Goal: Task Accomplishment & Management: Complete application form

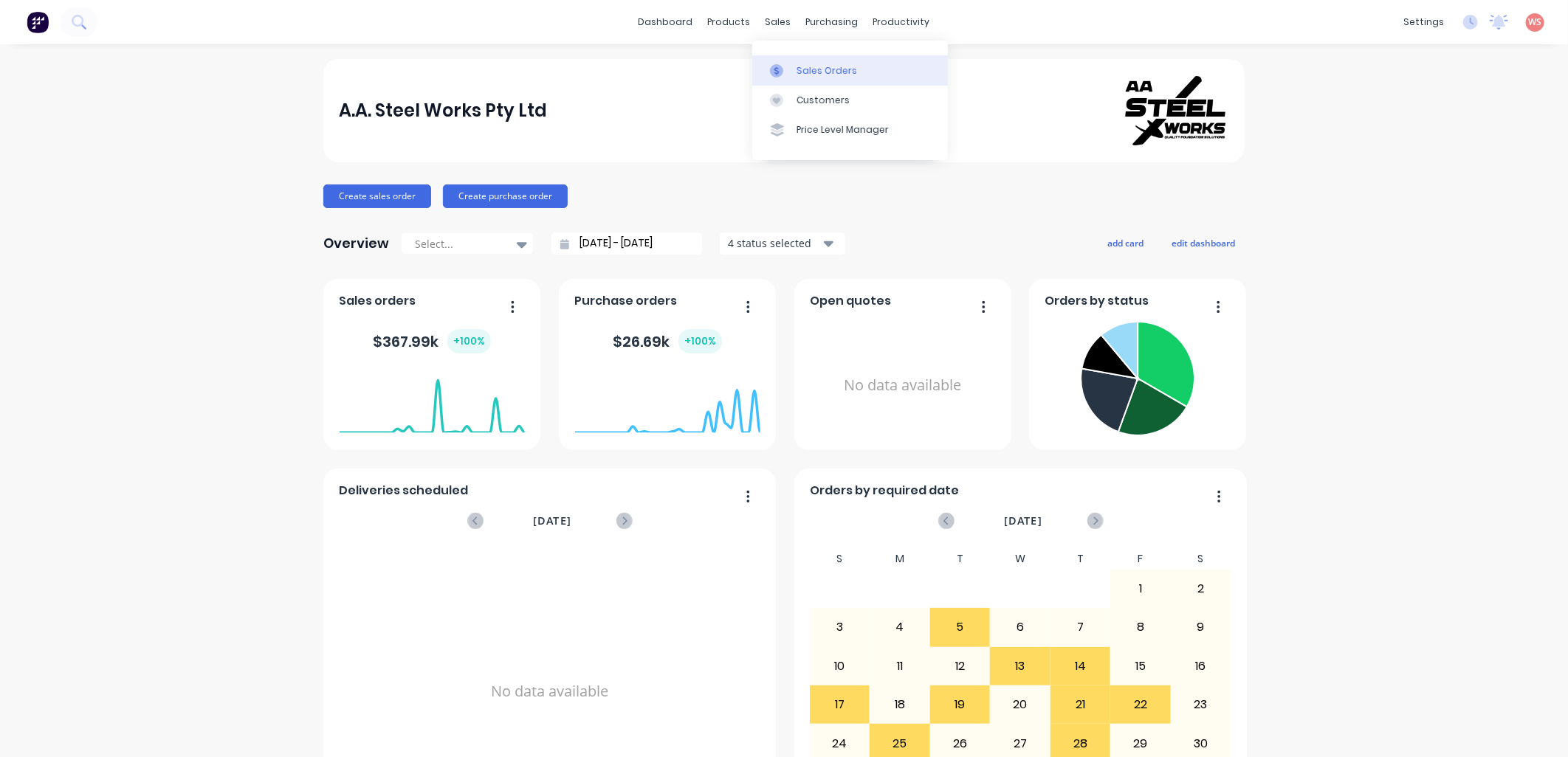
click at [836, 70] on div "Sales Orders" at bounding box center [827, 71] width 61 height 13
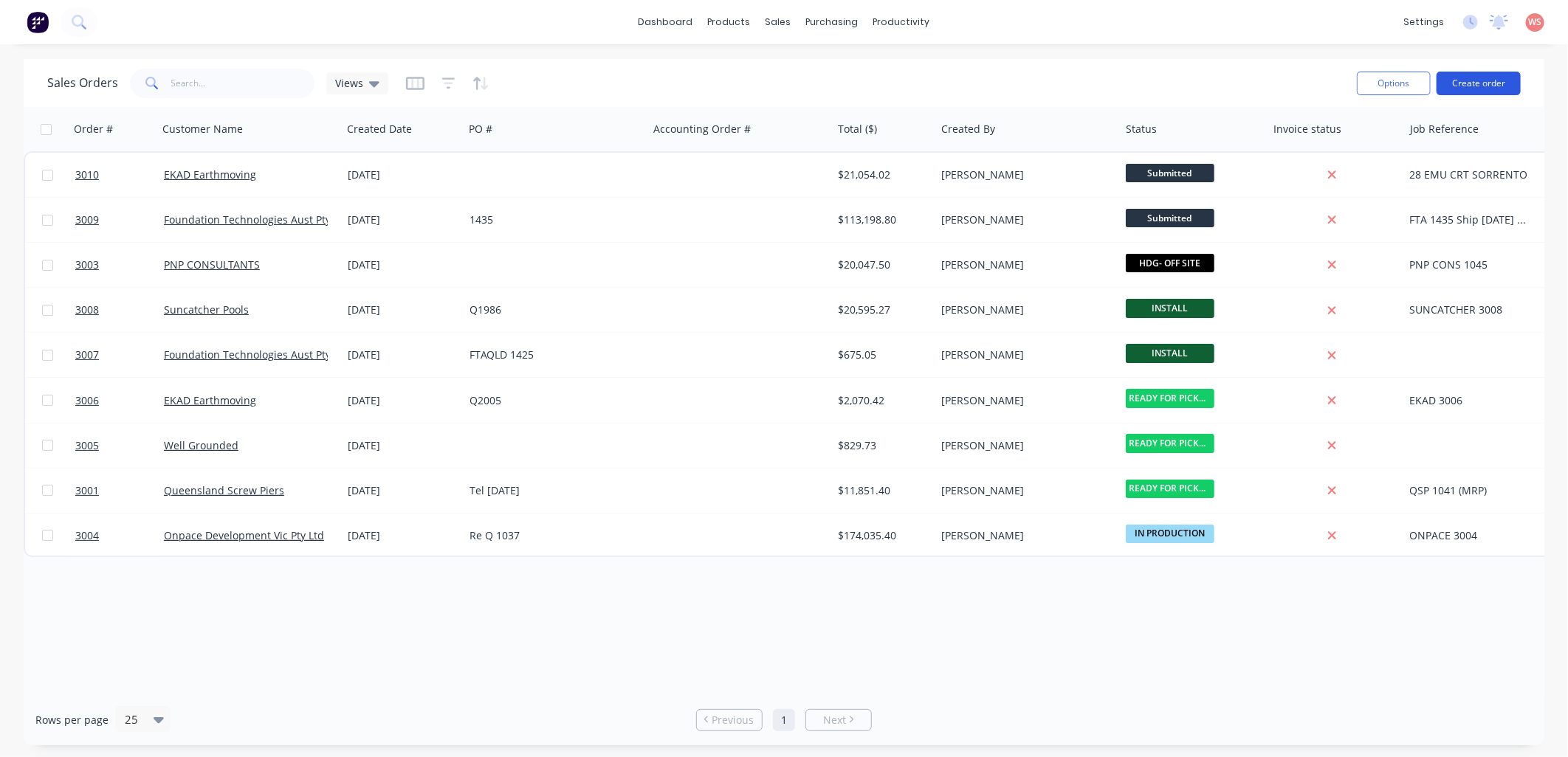
click at [1488, 89] on button "Create order" at bounding box center [1479, 83] width 84 height 24
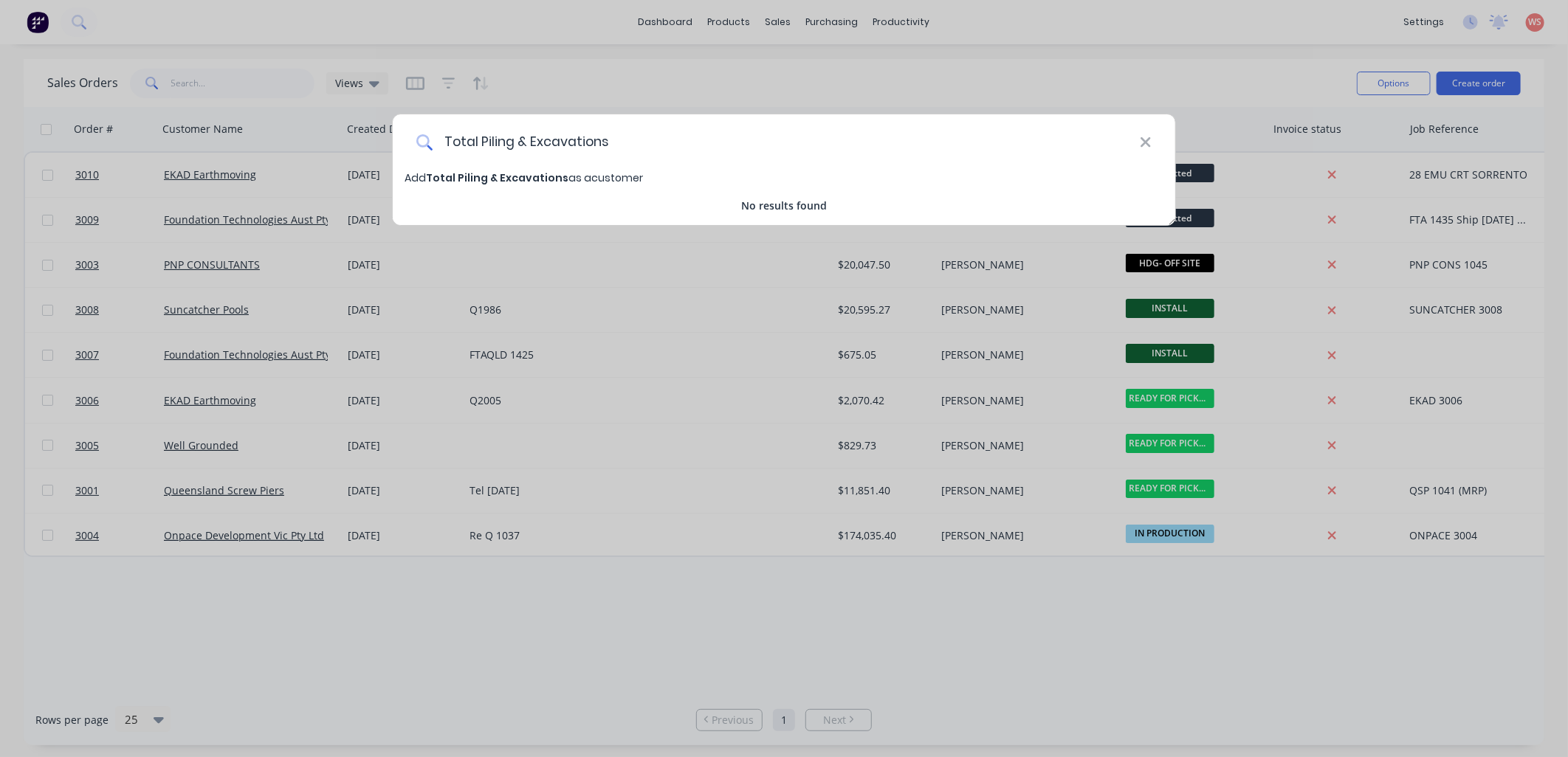
type input "Total Piling & Excavations"
click at [474, 181] on span "Total Piling & Excavations" at bounding box center [496, 178] width 142 height 15
select select "AU"
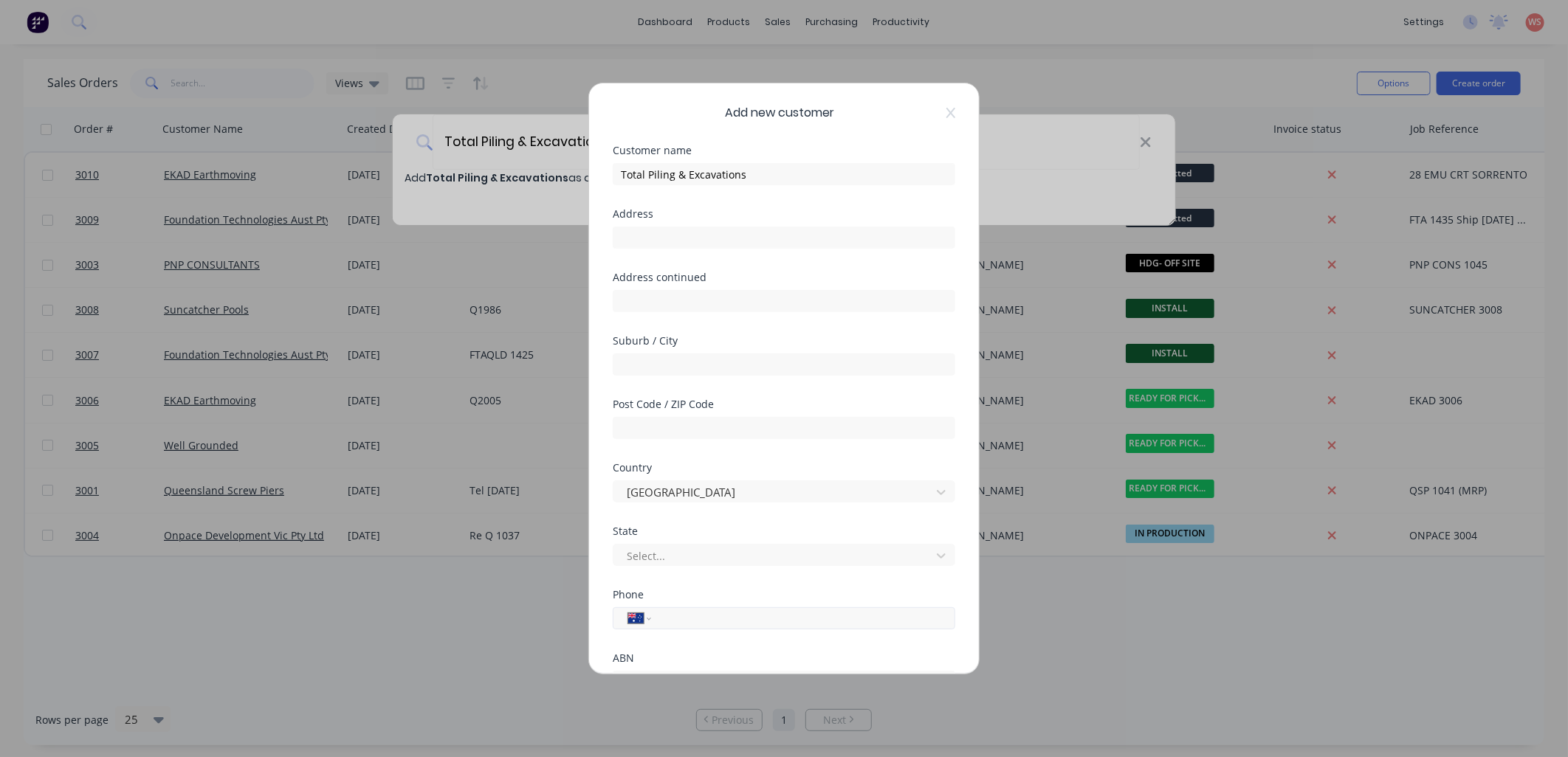
click at [699, 619] on input "tel" at bounding box center [800, 619] width 279 height 17
click at [666, 621] on input "0419 008 549" at bounding box center [800, 619] width 279 height 17
type input "0419 008 549"
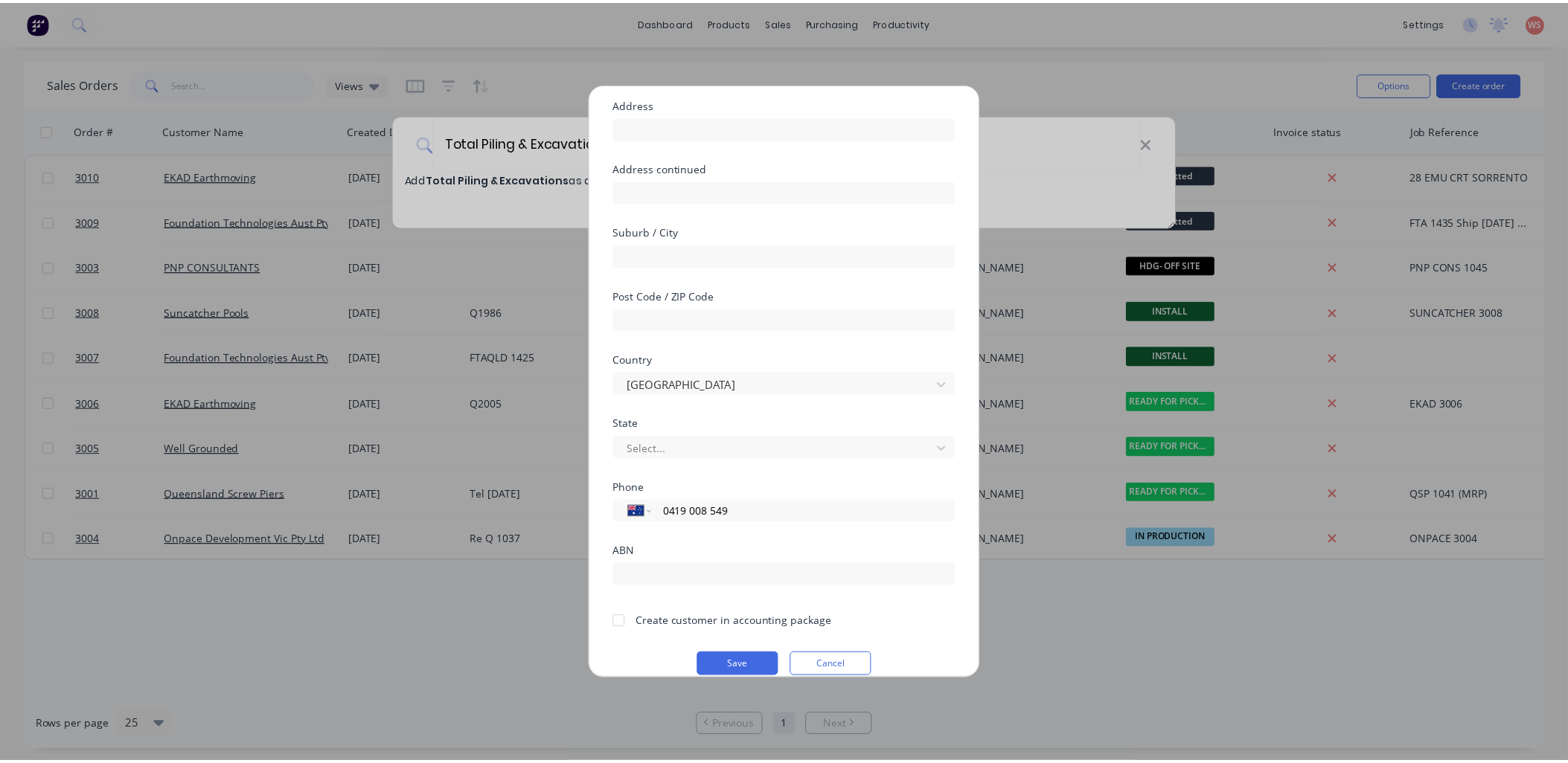
scroll to position [130, 0]
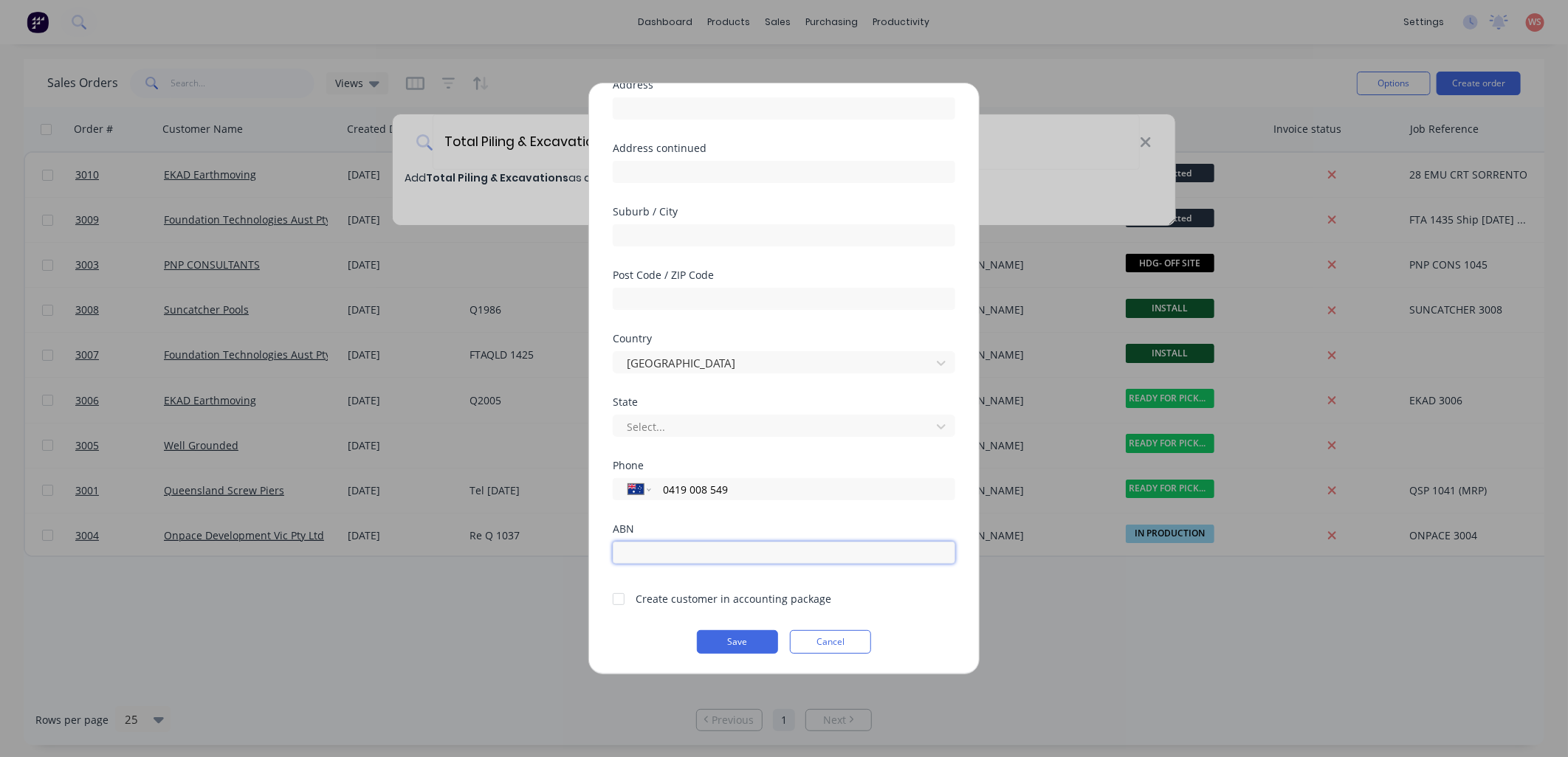
click at [766, 547] on input "text" at bounding box center [784, 552] width 343 height 22
paste input "8 407 532"
type input "8"
type input "619448407532"
click at [622, 602] on div at bounding box center [618, 599] width 29 height 29
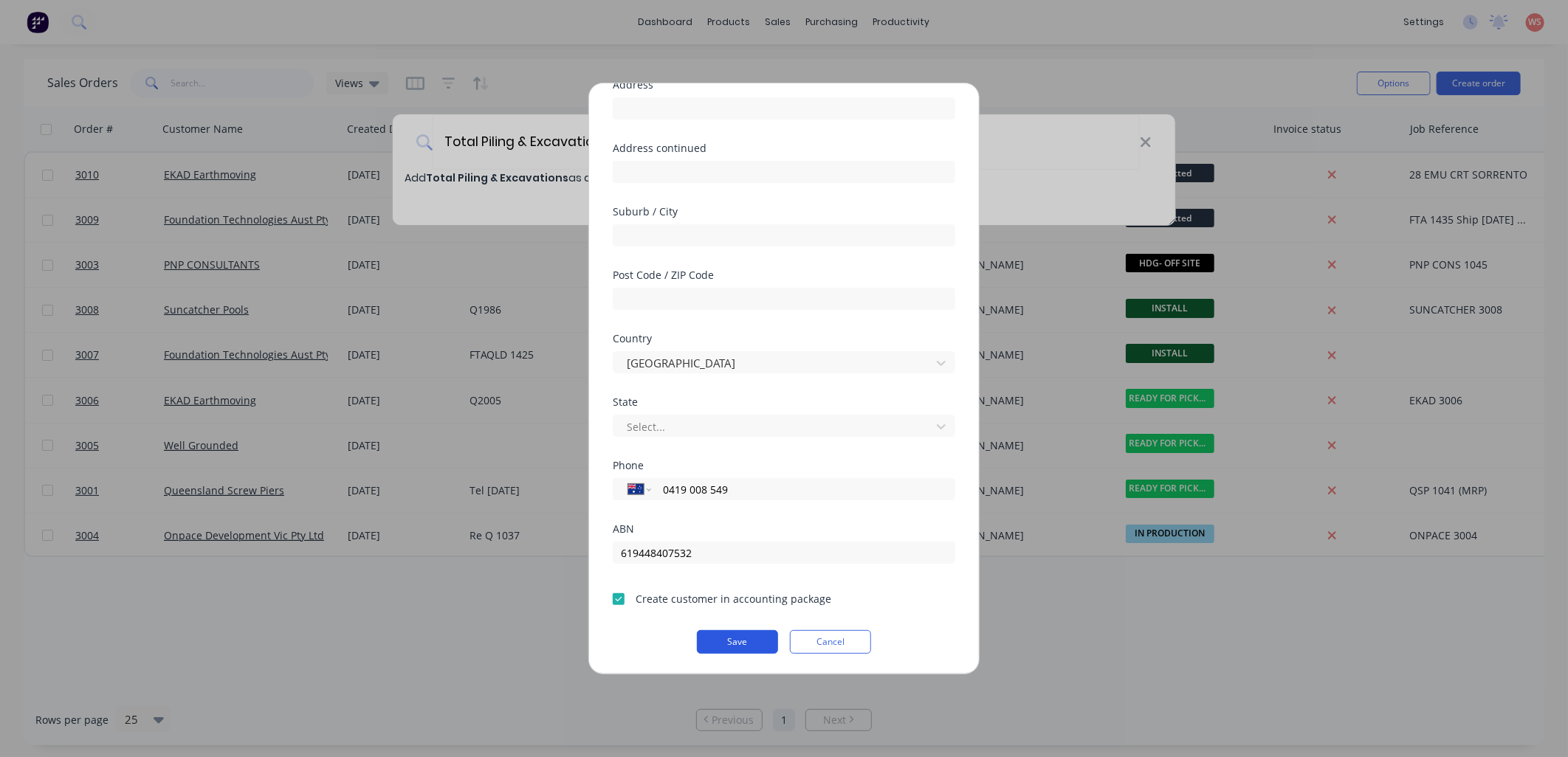
click at [740, 644] on button "Save" at bounding box center [738, 642] width 81 height 24
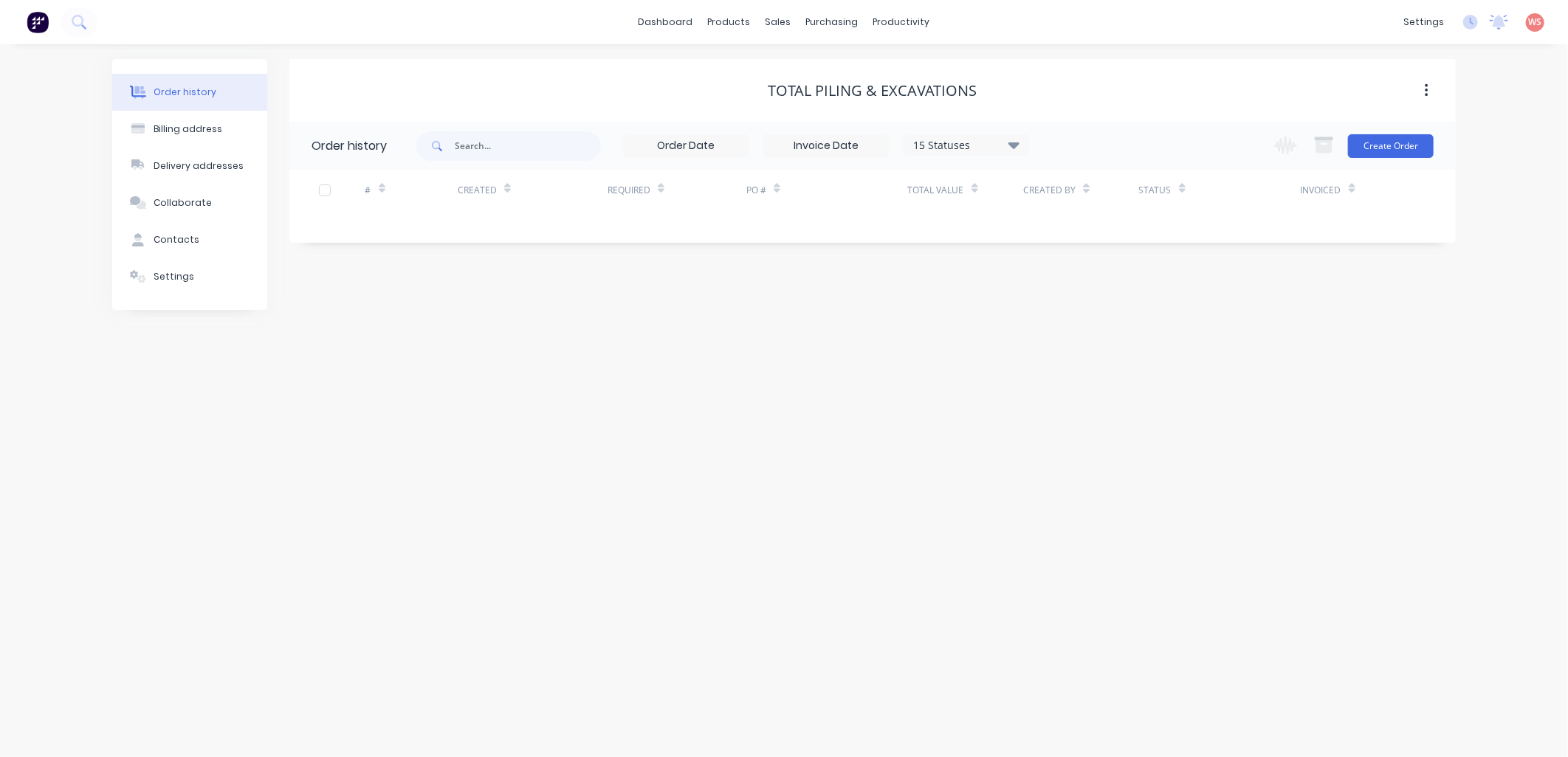
click at [323, 196] on div at bounding box center [325, 190] width 29 height 29
click at [1408, 149] on button "Create Order" at bounding box center [1391, 145] width 85 height 24
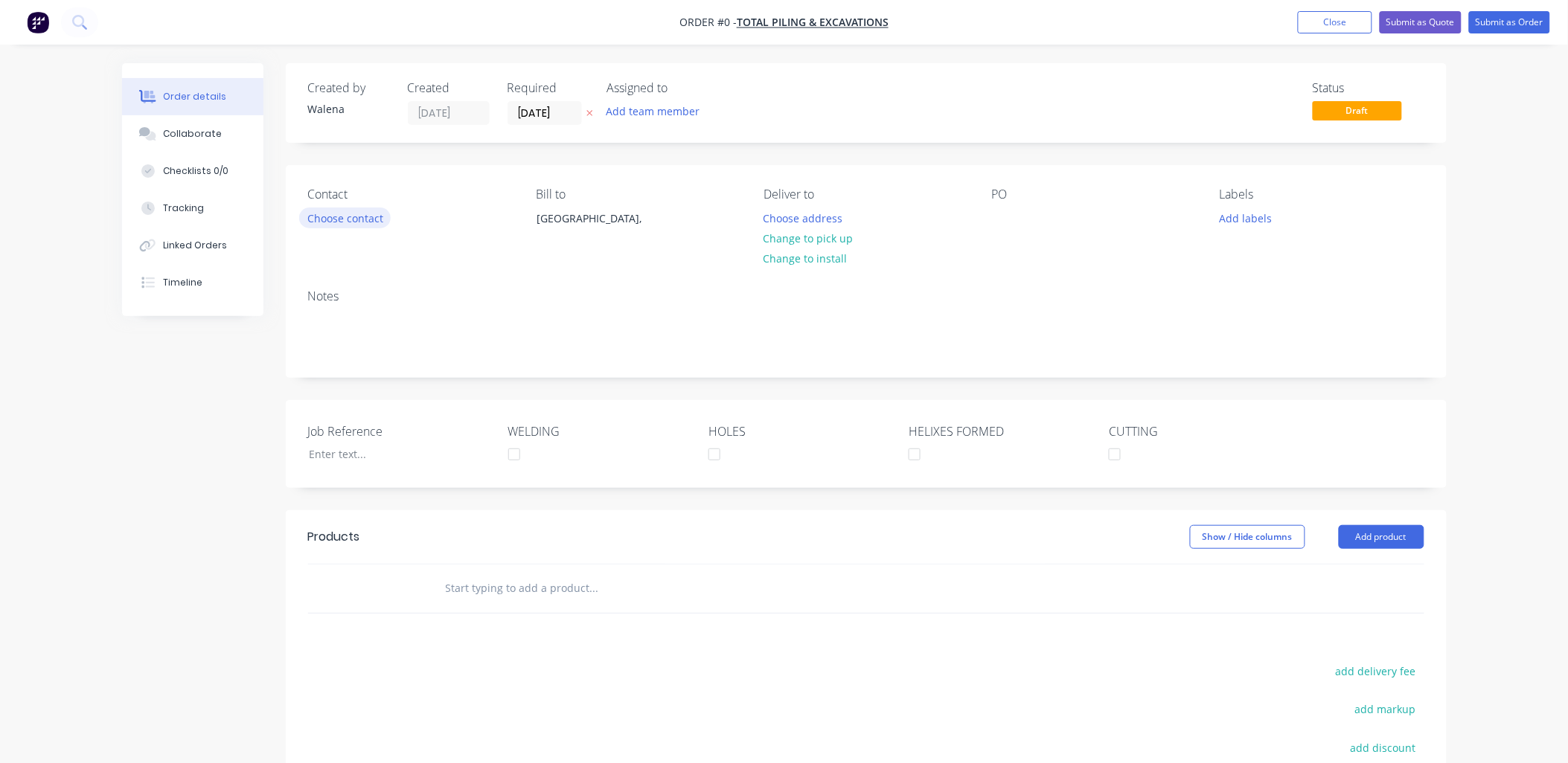
click at [350, 224] on button "Choose contact" at bounding box center [345, 218] width 92 height 20
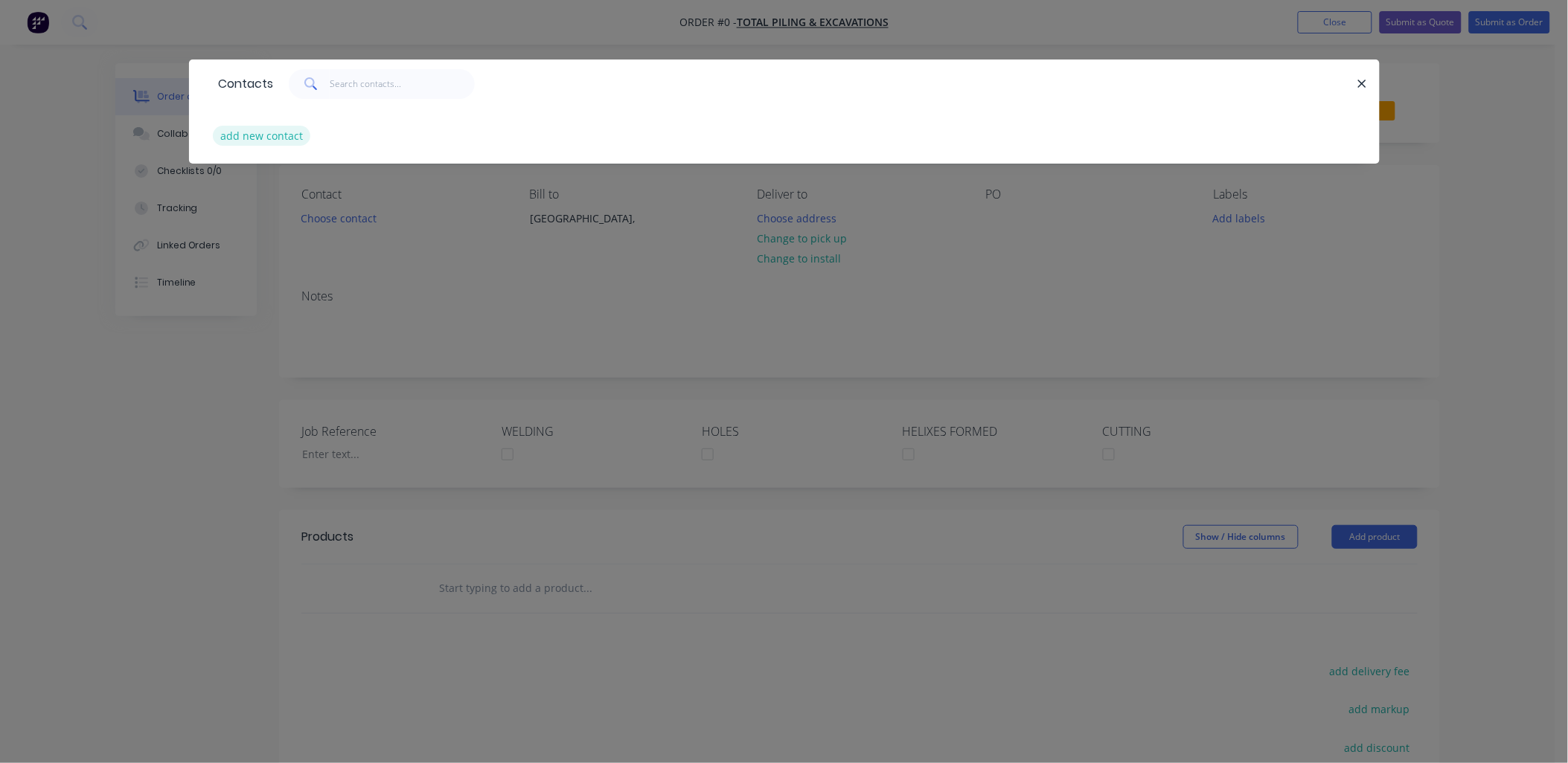
click at [285, 138] on button "add new contact" at bounding box center [262, 136] width 98 height 20
select select "AU"
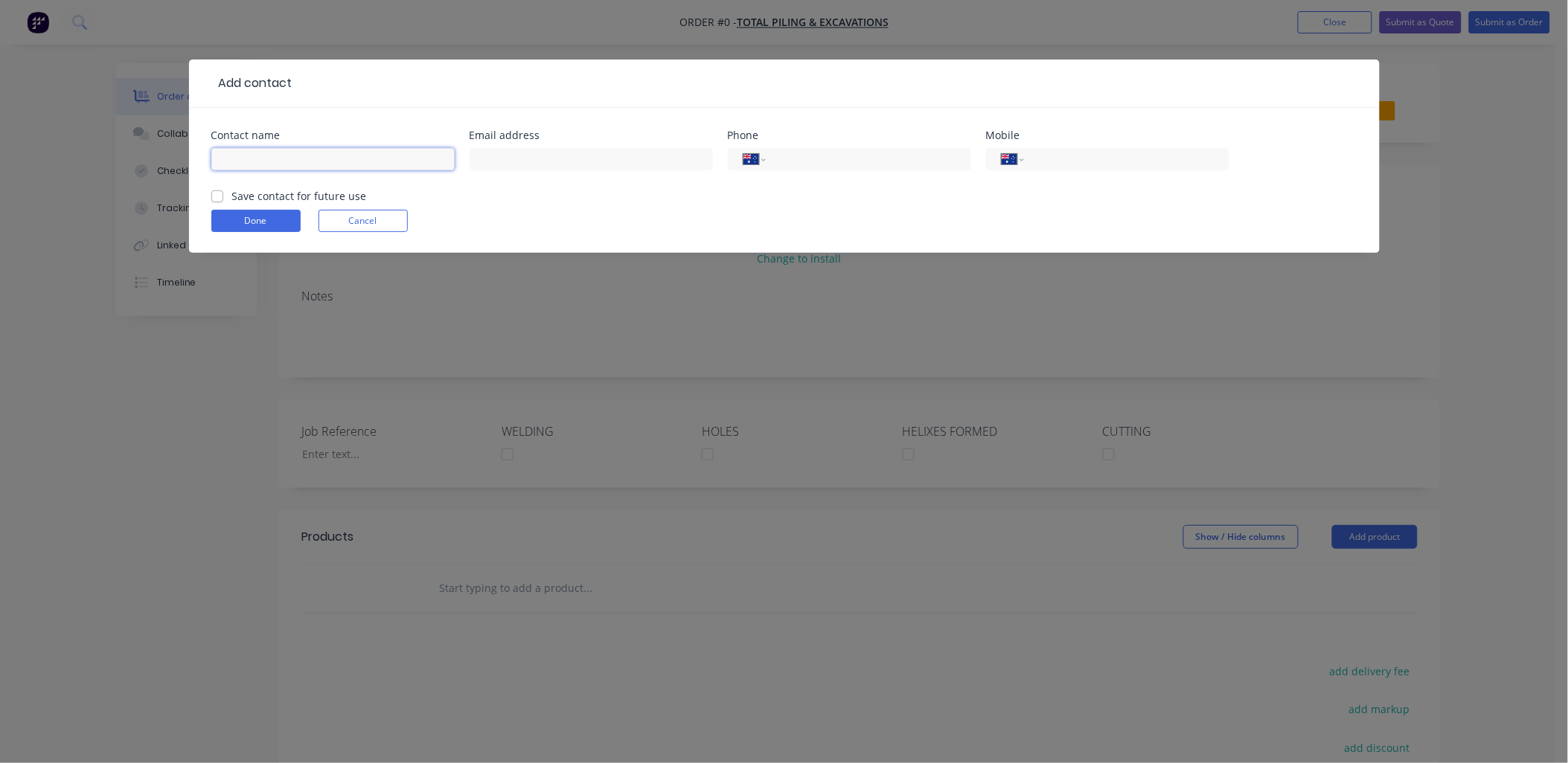
click at [282, 155] on input "text" at bounding box center [332, 159] width 243 height 22
type input "[PERSON_NAME]"
click at [815, 154] on input "tel" at bounding box center [865, 159] width 178 height 17
type input "0419 008 549"
click at [484, 159] on input "text" at bounding box center [590, 159] width 243 height 22
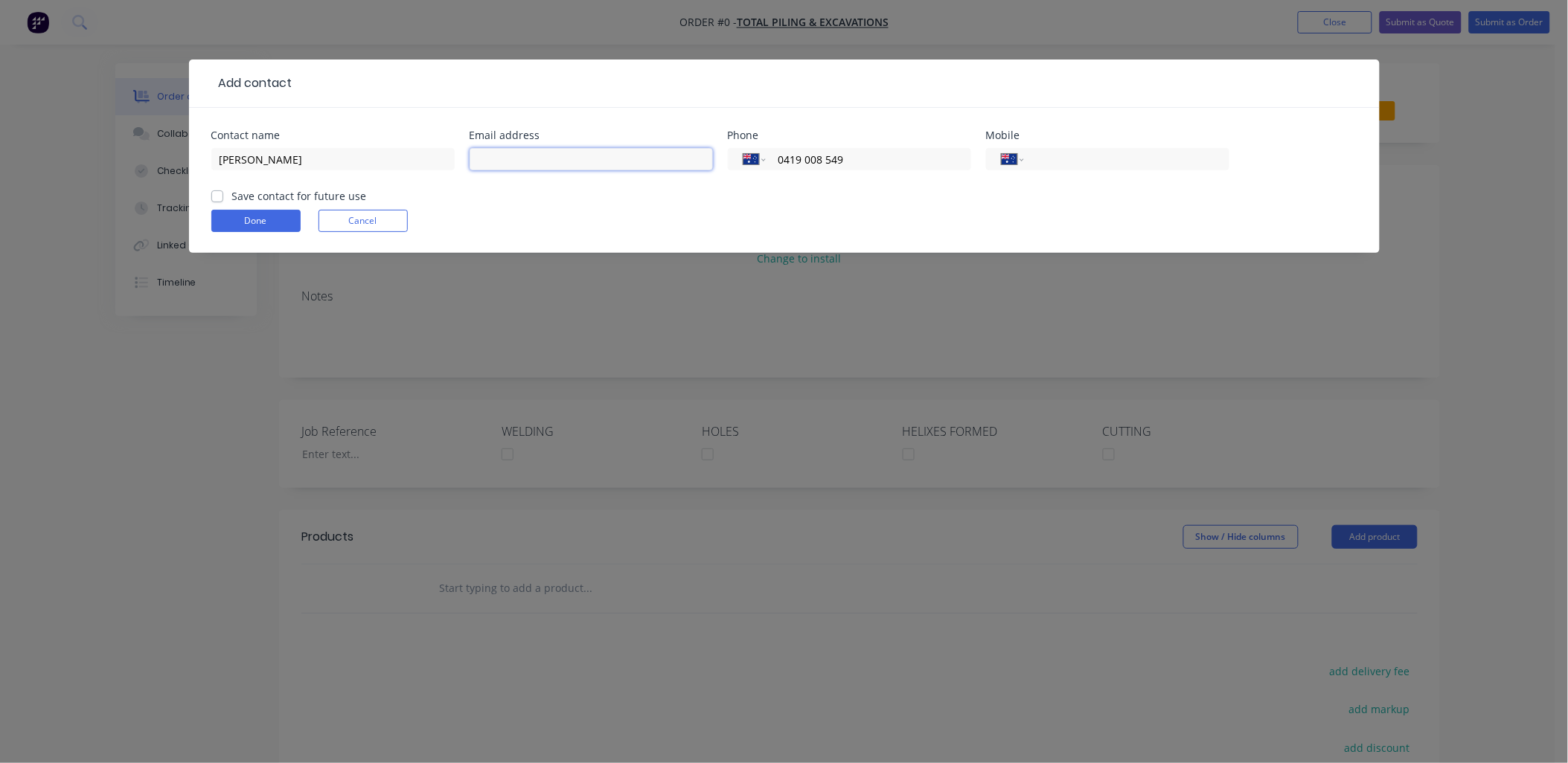
paste input "[PERSON_NAME] <[PERSON_NAME][EMAIL_ADDRESS][DOMAIN_NAME]>"
drag, startPoint x: 560, startPoint y: 160, endPoint x: 407, endPoint y: 152, distance: 153.2
click at [407, 152] on div "Contact name [PERSON_NAME] address [PERSON_NAME] <[PERSON_NAME][EMAIL_ADDRESS][…" at bounding box center [784, 159] width 1146 height 58
click at [607, 153] on input "[EMAIL_ADDRESS][DOMAIN_NAME]>" at bounding box center [590, 159] width 243 height 22
type input "[EMAIL_ADDRESS][DOMAIN_NAME]"
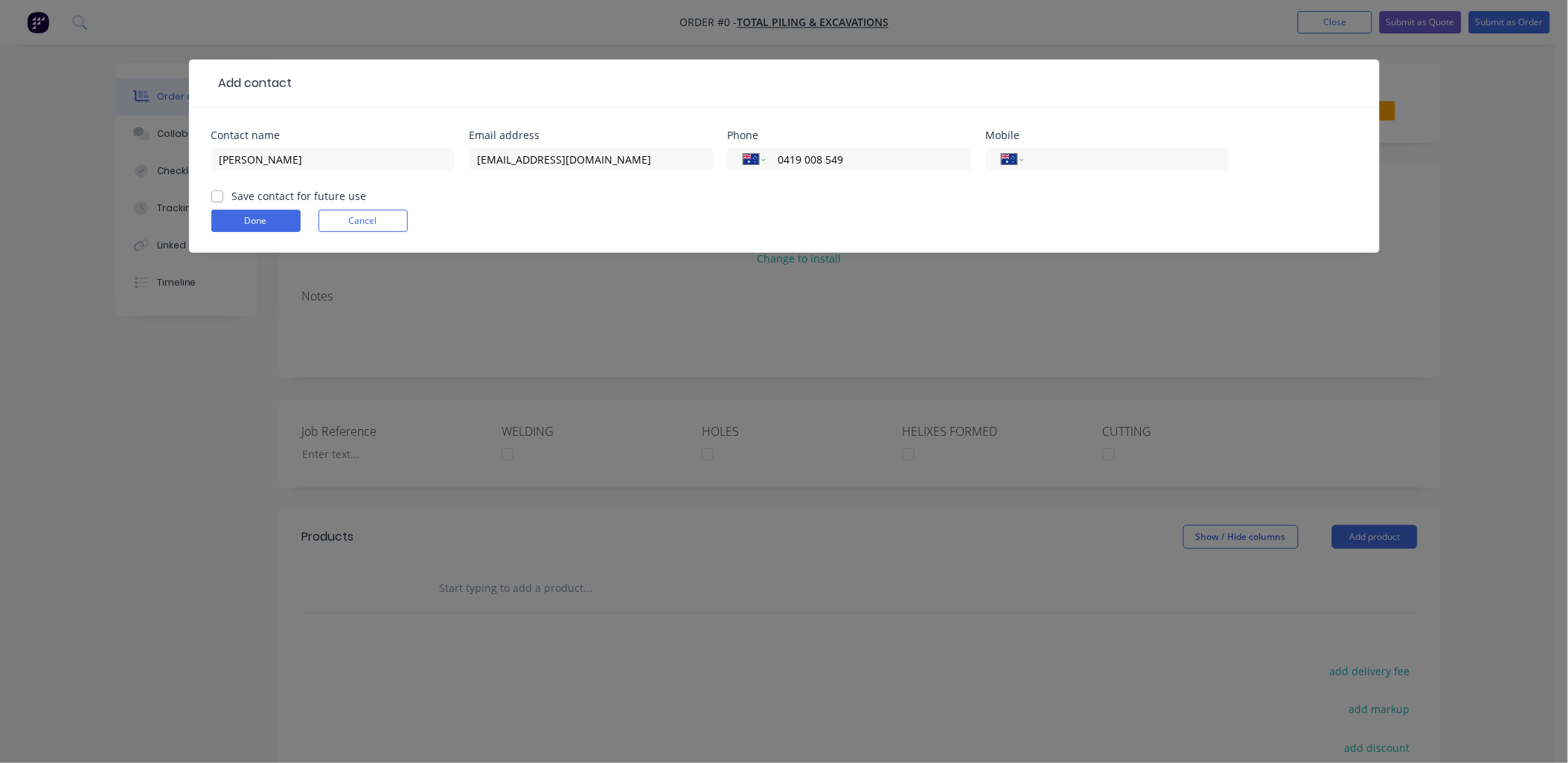
click at [233, 197] on label "Save contact for future use" at bounding box center [300, 196] width 135 height 16
click at [218, 197] on input "Save contact for future use" at bounding box center [217, 195] width 12 height 14
checkbox input "true"
click at [271, 226] on button "Done" at bounding box center [255, 220] width 89 height 22
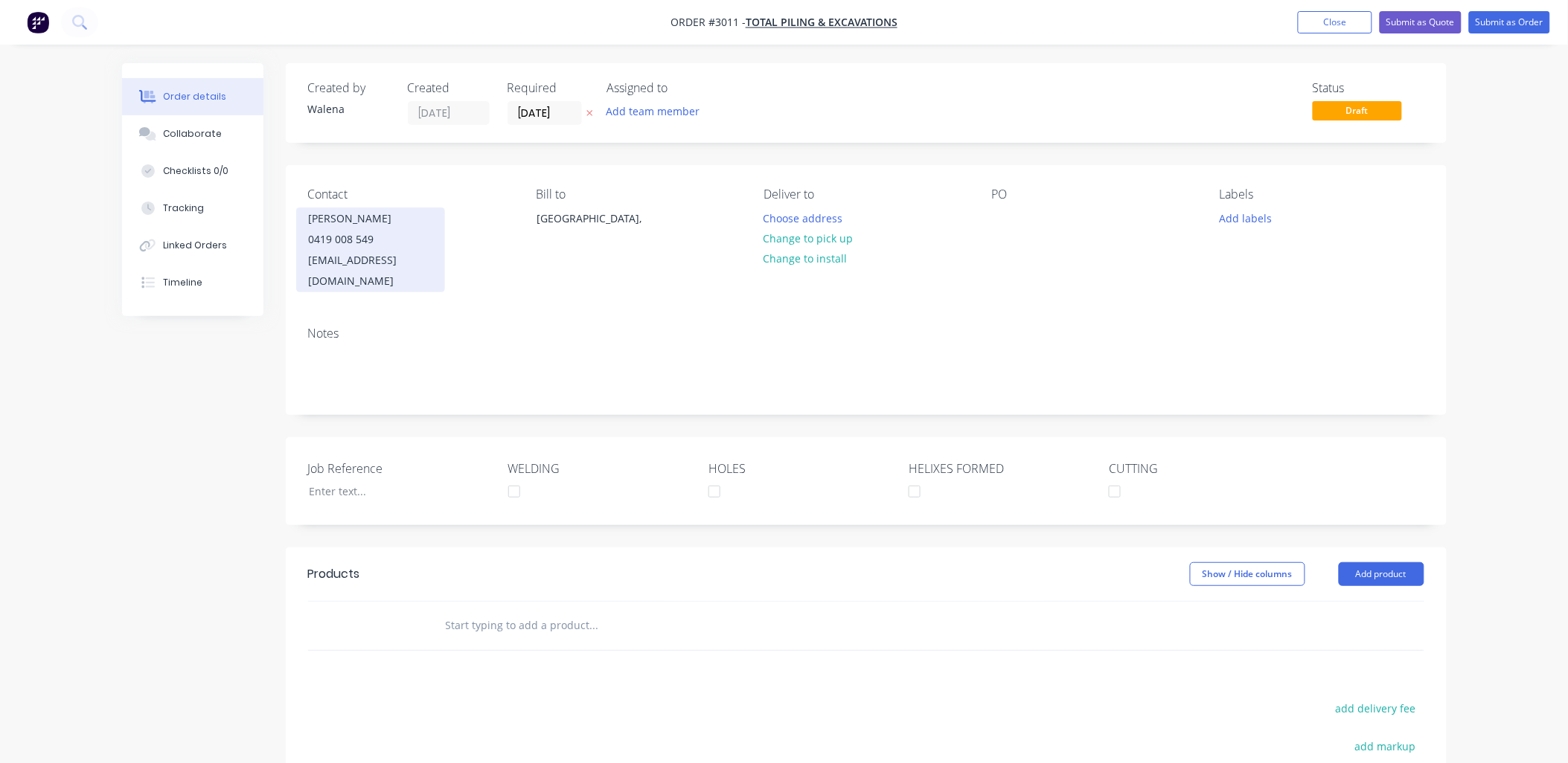
click at [397, 241] on div "0419 008 549" at bounding box center [370, 239] width 124 height 20
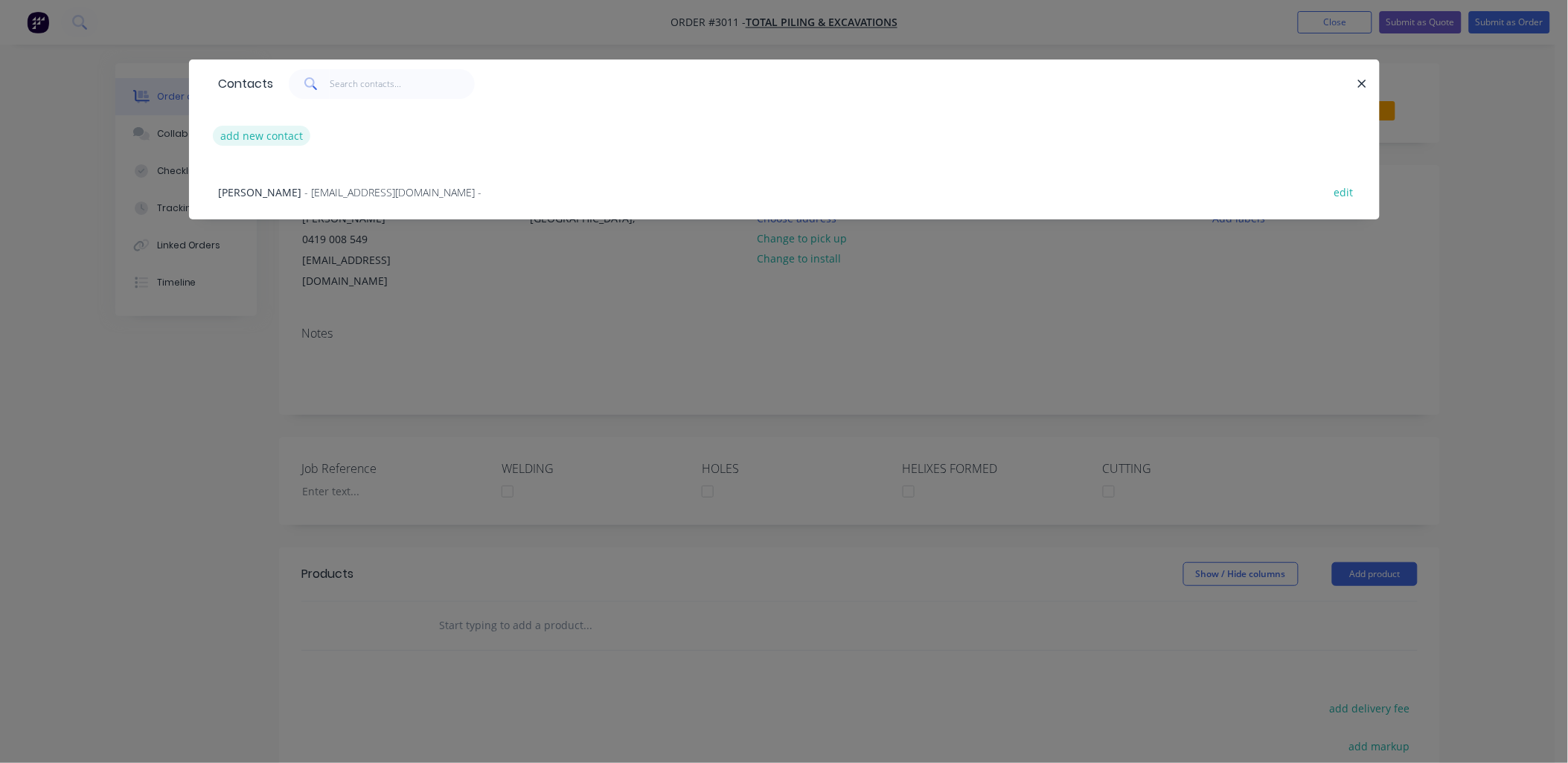
click at [265, 127] on button "add new contact" at bounding box center [262, 136] width 98 height 20
select select "AU"
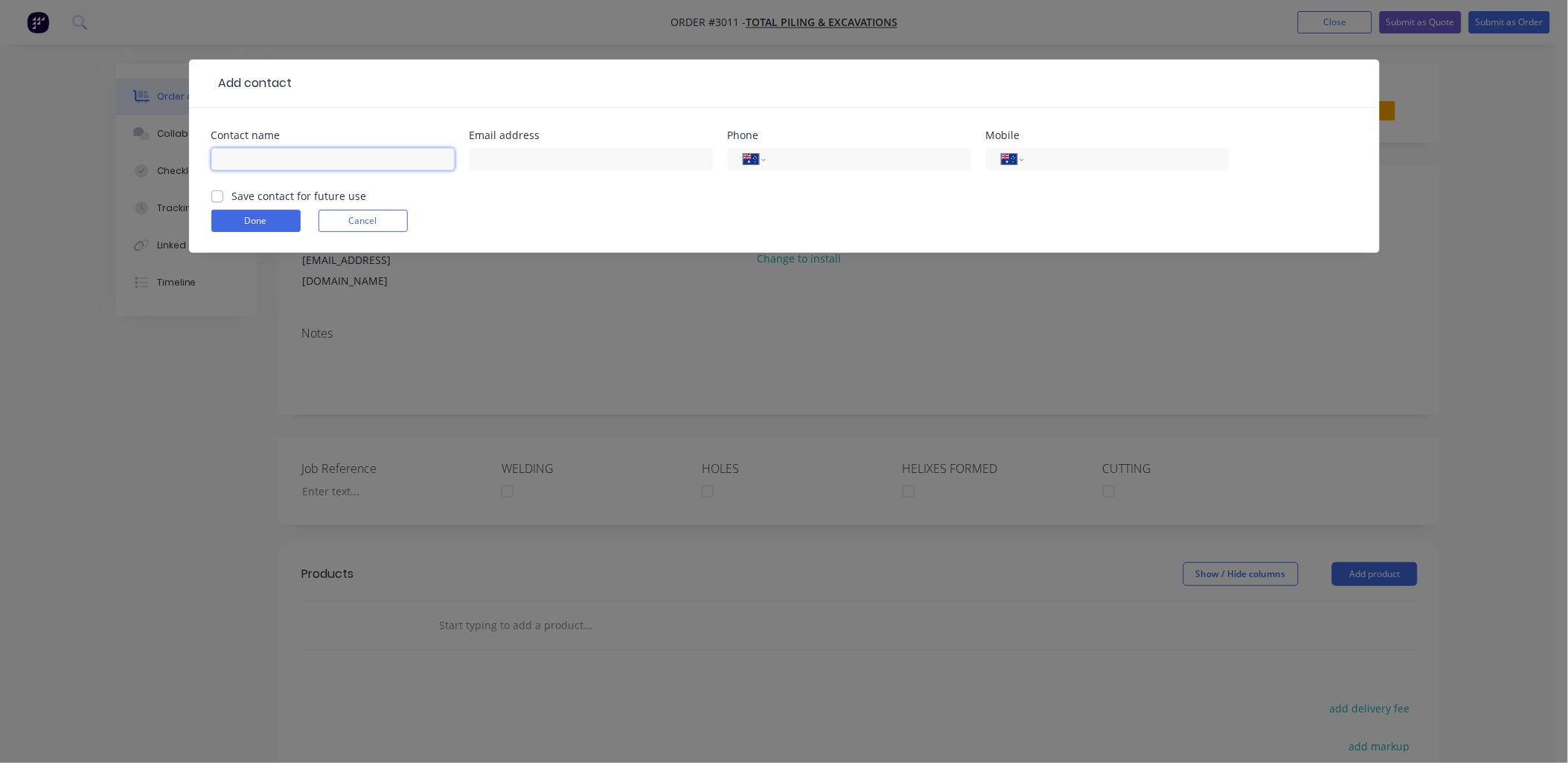
click at [263, 155] on input "text" at bounding box center [332, 159] width 243 height 22
type input "Nat"
type input "0438 008 549"
click at [233, 200] on label "Save contact for future use" at bounding box center [300, 196] width 135 height 16
click at [213, 200] on input "Save contact for future use" at bounding box center [217, 195] width 12 height 14
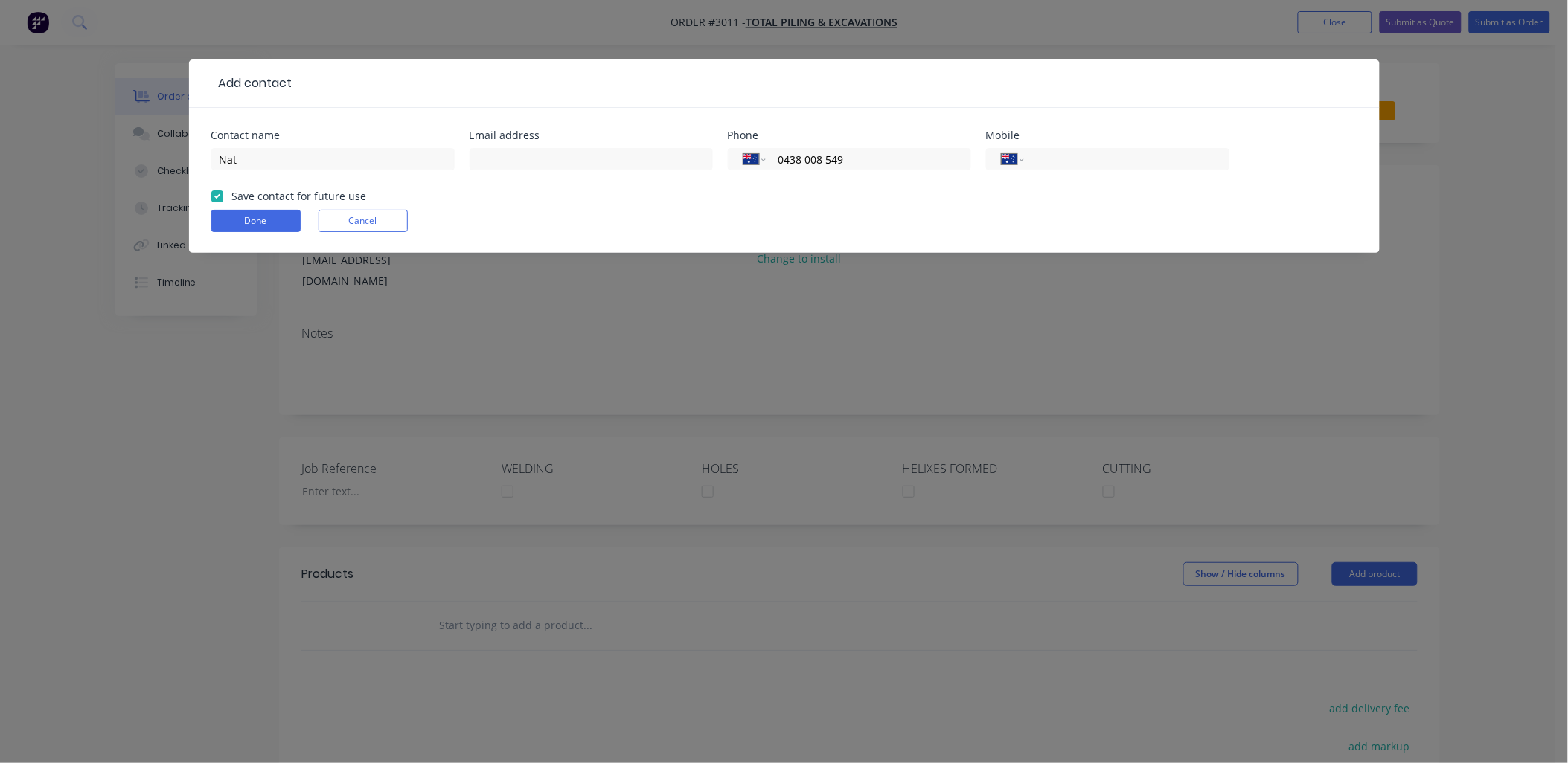
checkbox input "true"
click at [259, 226] on button "Done" at bounding box center [255, 220] width 89 height 22
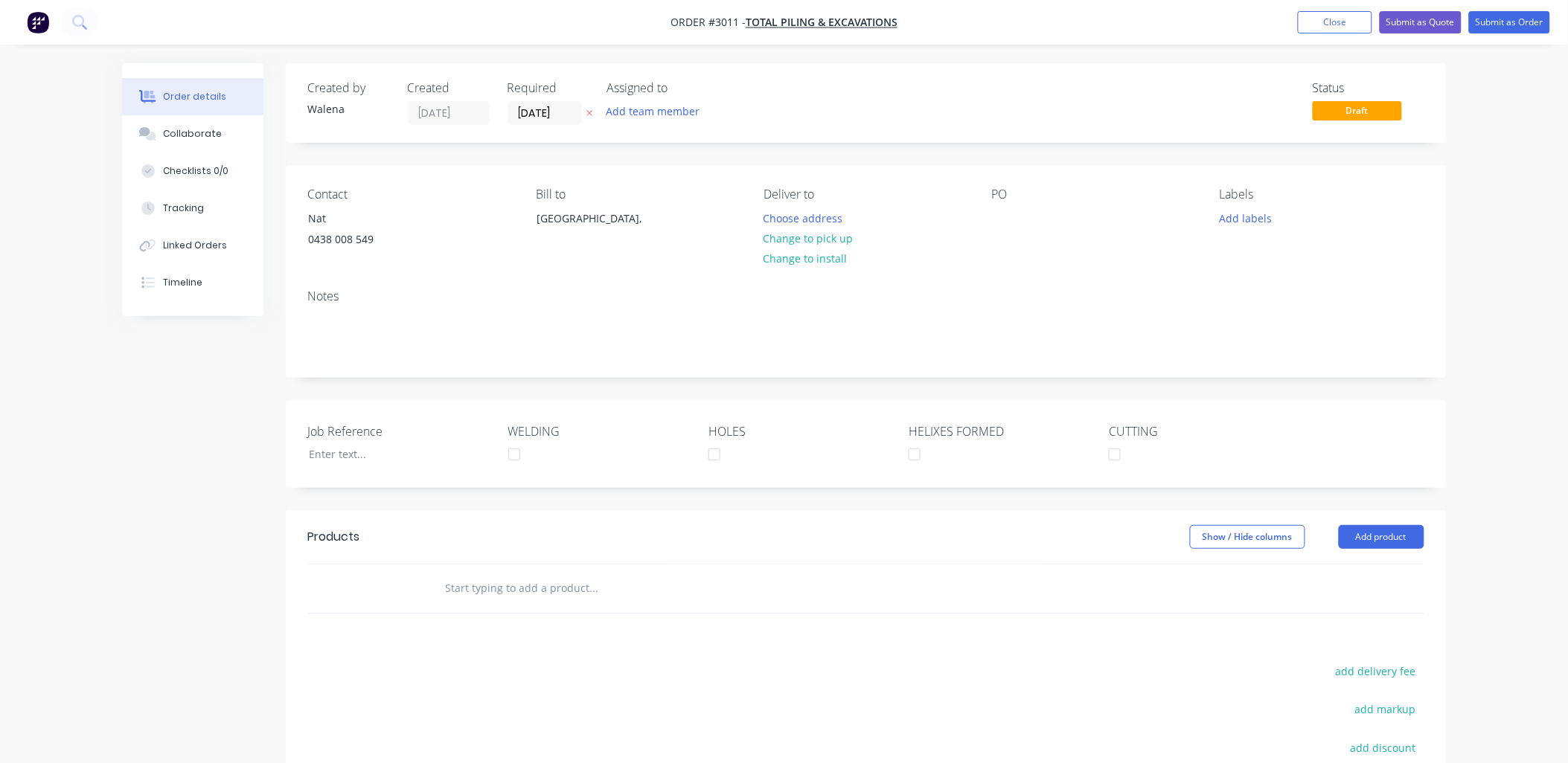
click at [391, 298] on div "Notes" at bounding box center [865, 296] width 1116 height 14
click at [350, 229] on div "0438 008 549" at bounding box center [370, 239] width 124 height 20
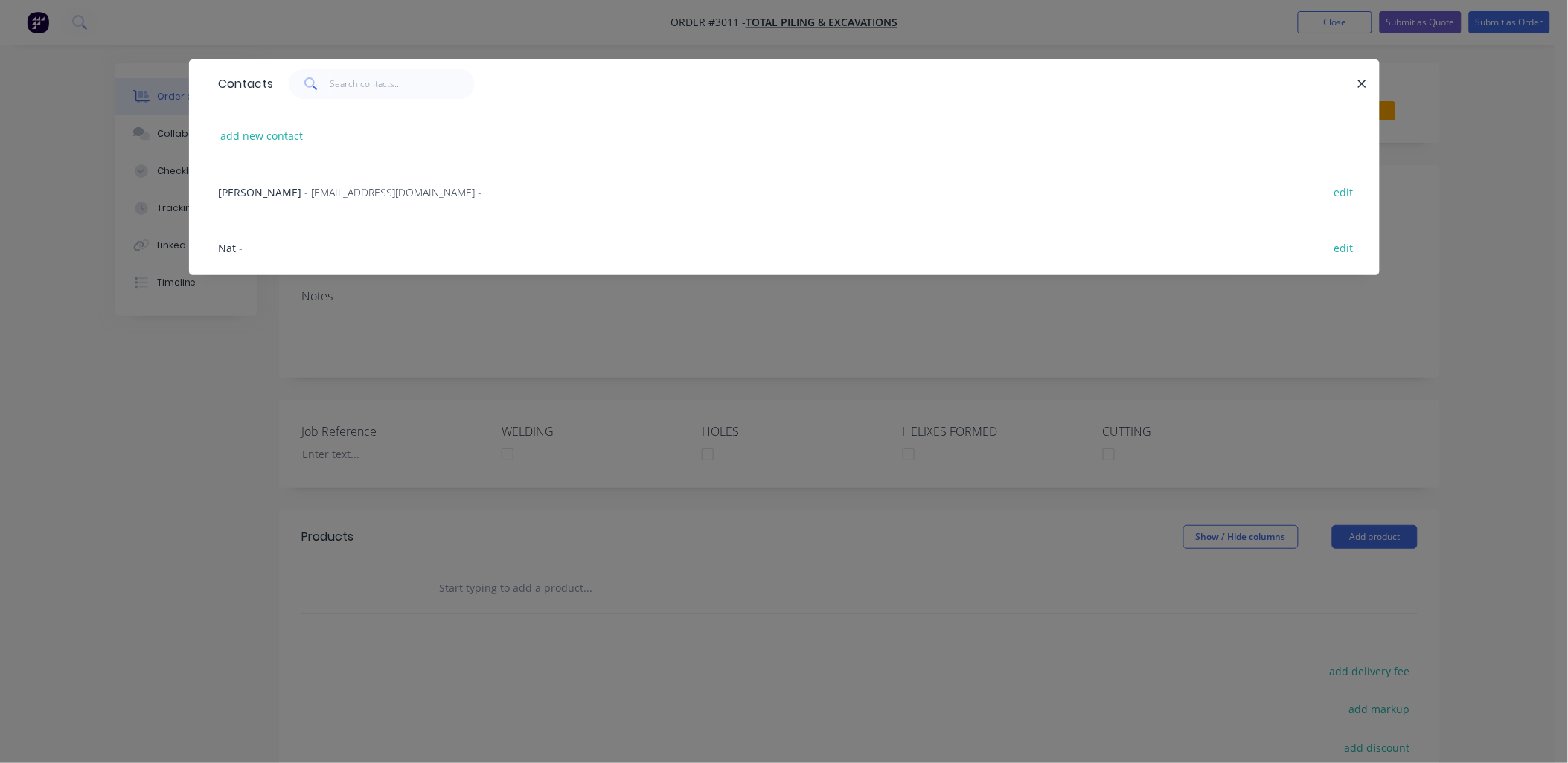
click at [341, 193] on span "- [EMAIL_ADDRESS][DOMAIN_NAME] -" at bounding box center [394, 192] width 177 height 14
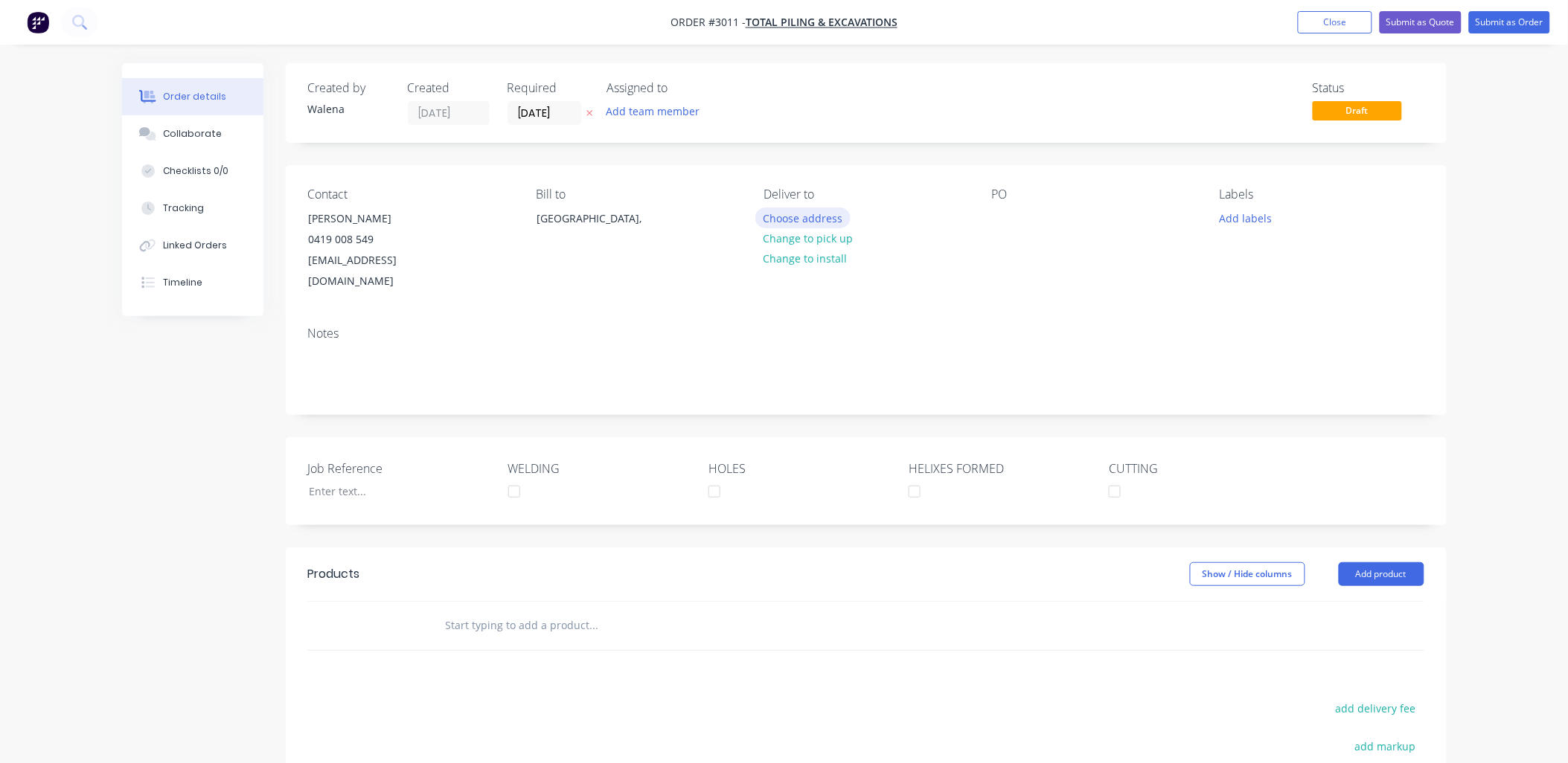
click at [791, 217] on button "Choose address" at bounding box center [802, 218] width 95 height 20
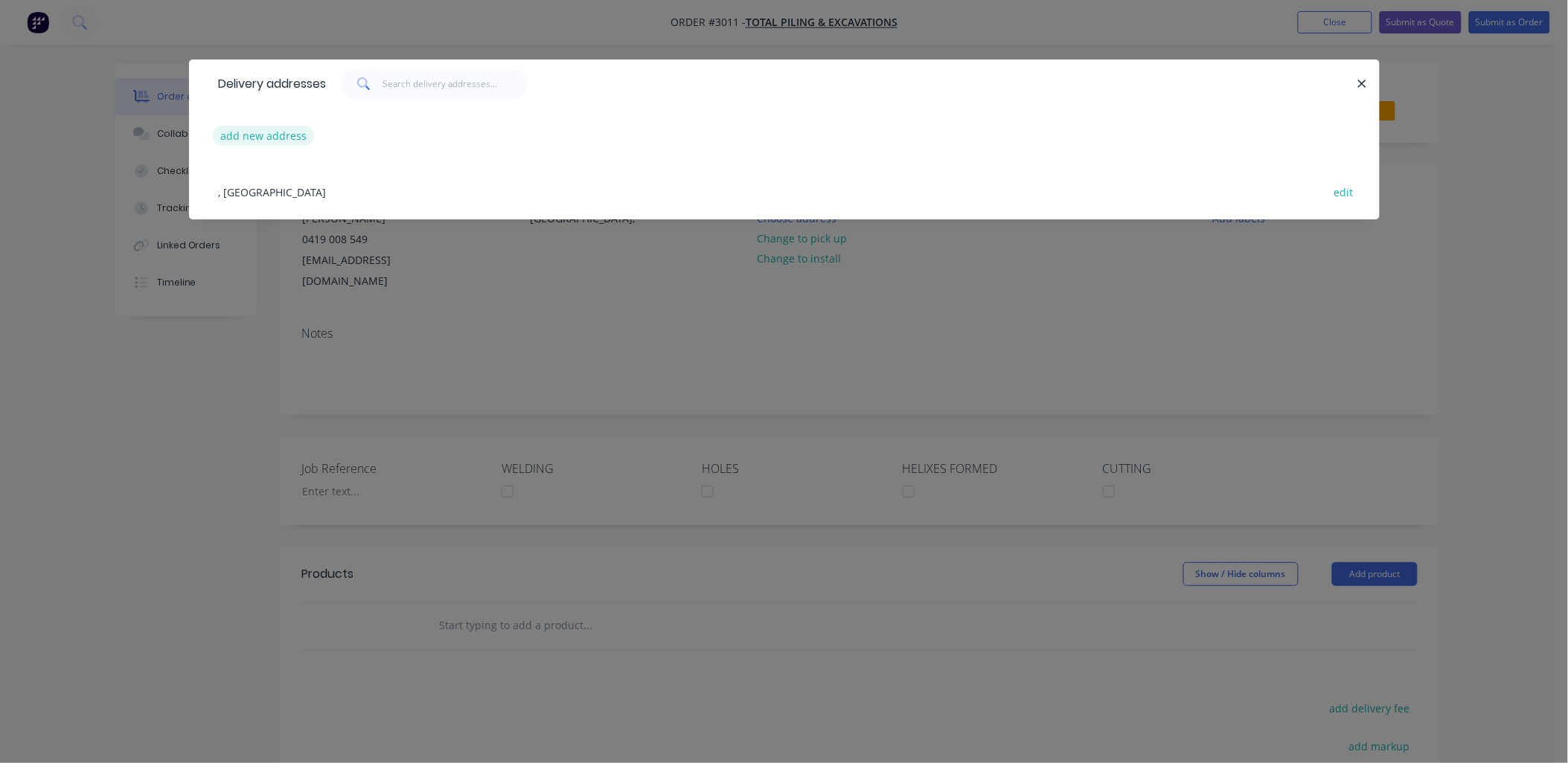
click at [286, 136] on button "add new address" at bounding box center [264, 136] width 102 height 20
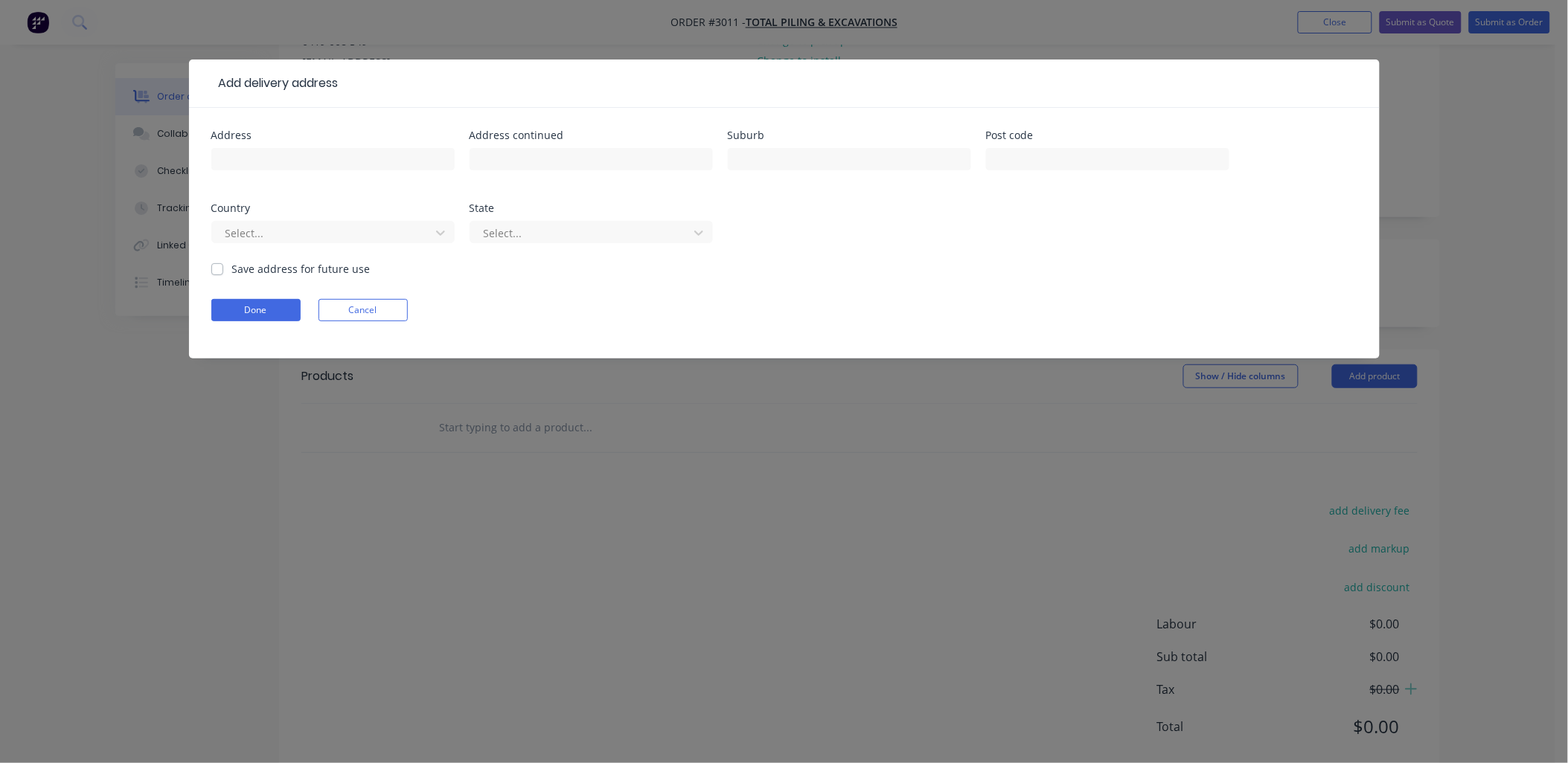
scroll to position [213, 0]
click at [287, 140] on div "Address" at bounding box center [332, 135] width 243 height 11
click at [285, 158] on input "text" at bounding box center [332, 159] width 243 height 22
type input "23 [PERSON_NAME] Pde"
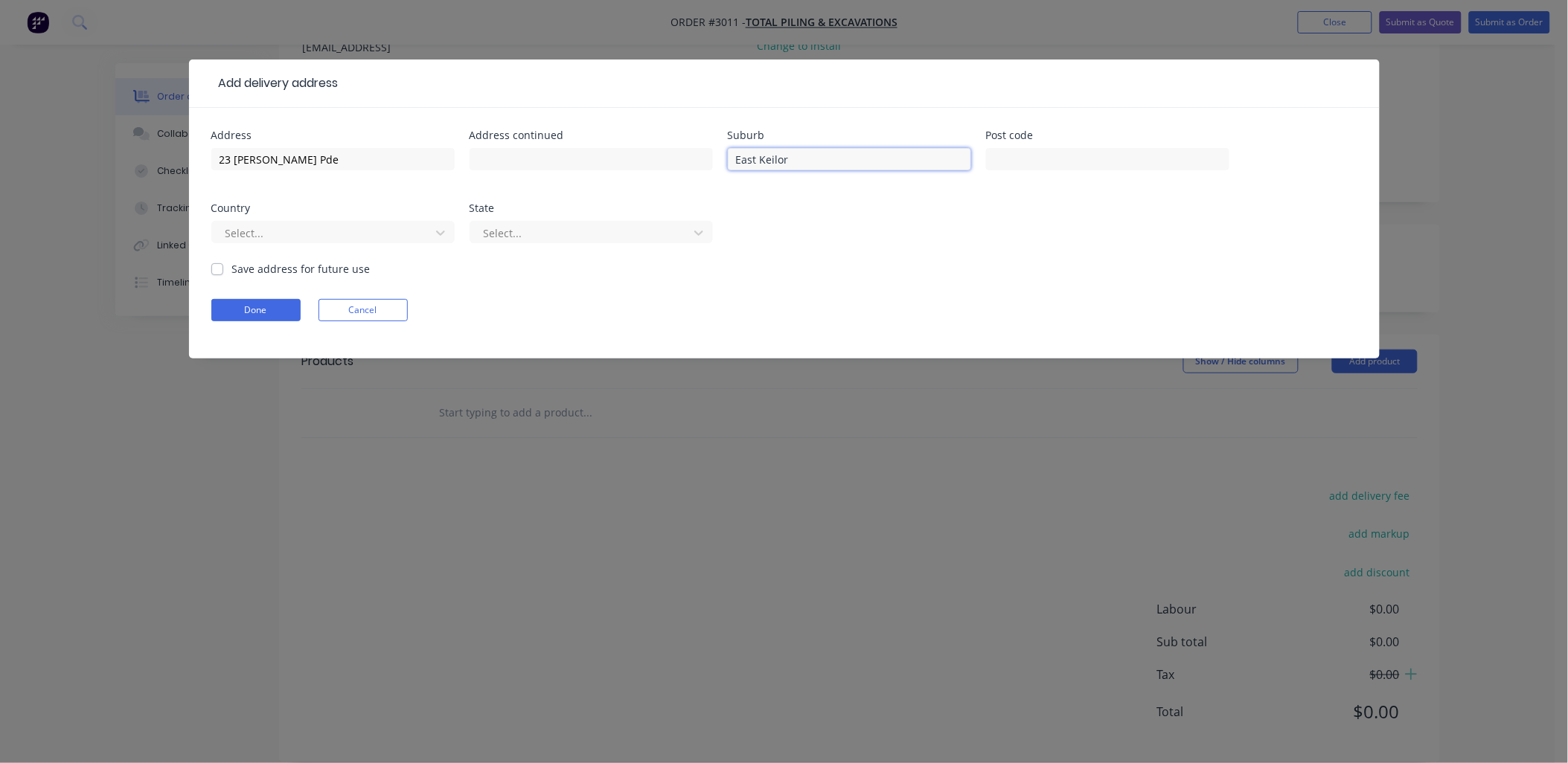
type input "East Keilor"
type input "3036"
click at [588, 241] on div at bounding box center [581, 233] width 199 height 19
type input "Vic"
click at [233, 271] on label "Save address for future use" at bounding box center [301, 269] width 138 height 16
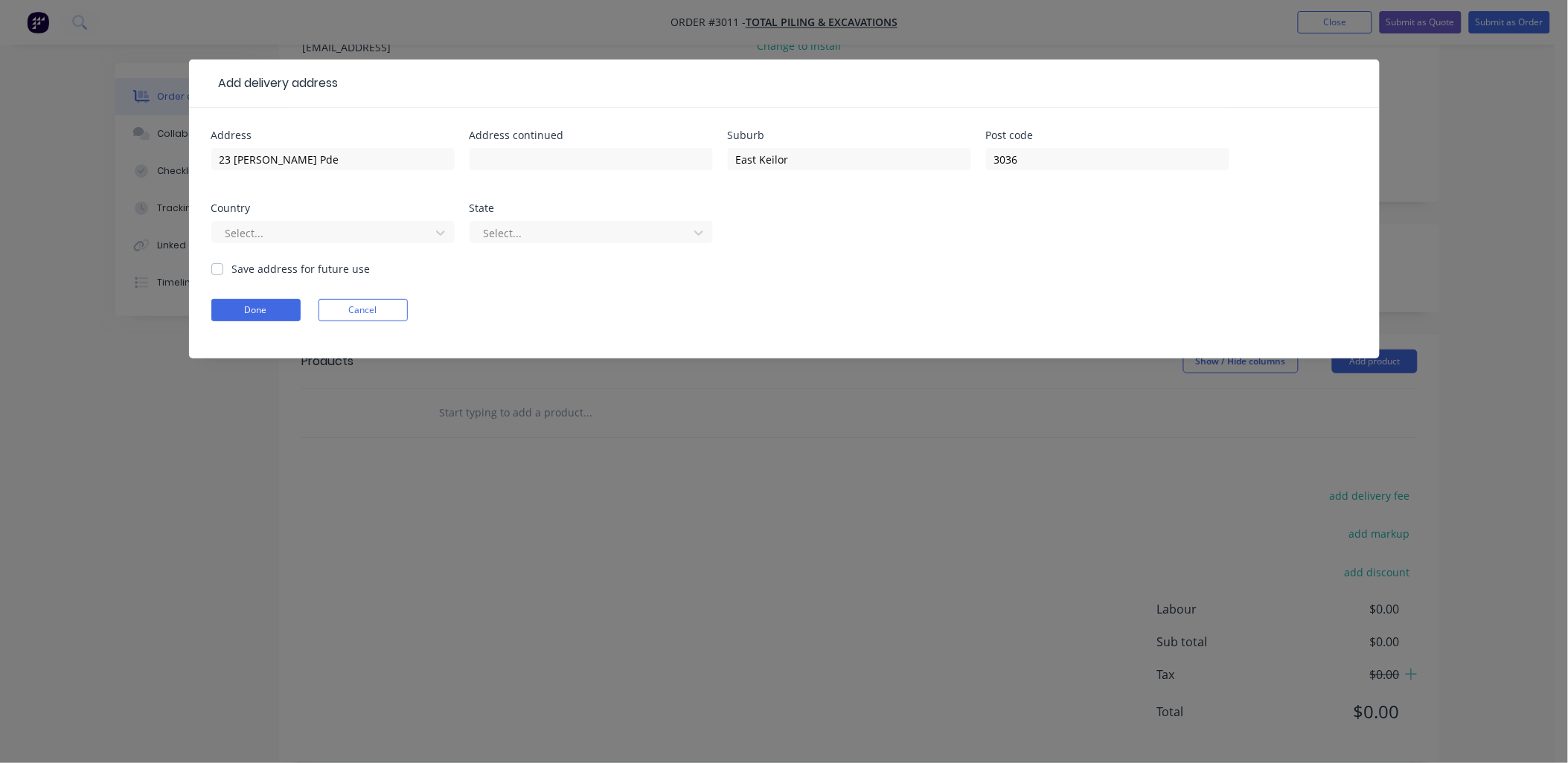
click at [221, 271] on input "Save address for future use" at bounding box center [217, 268] width 12 height 14
checkbox input "true"
click at [273, 310] on button "Done" at bounding box center [255, 309] width 89 height 22
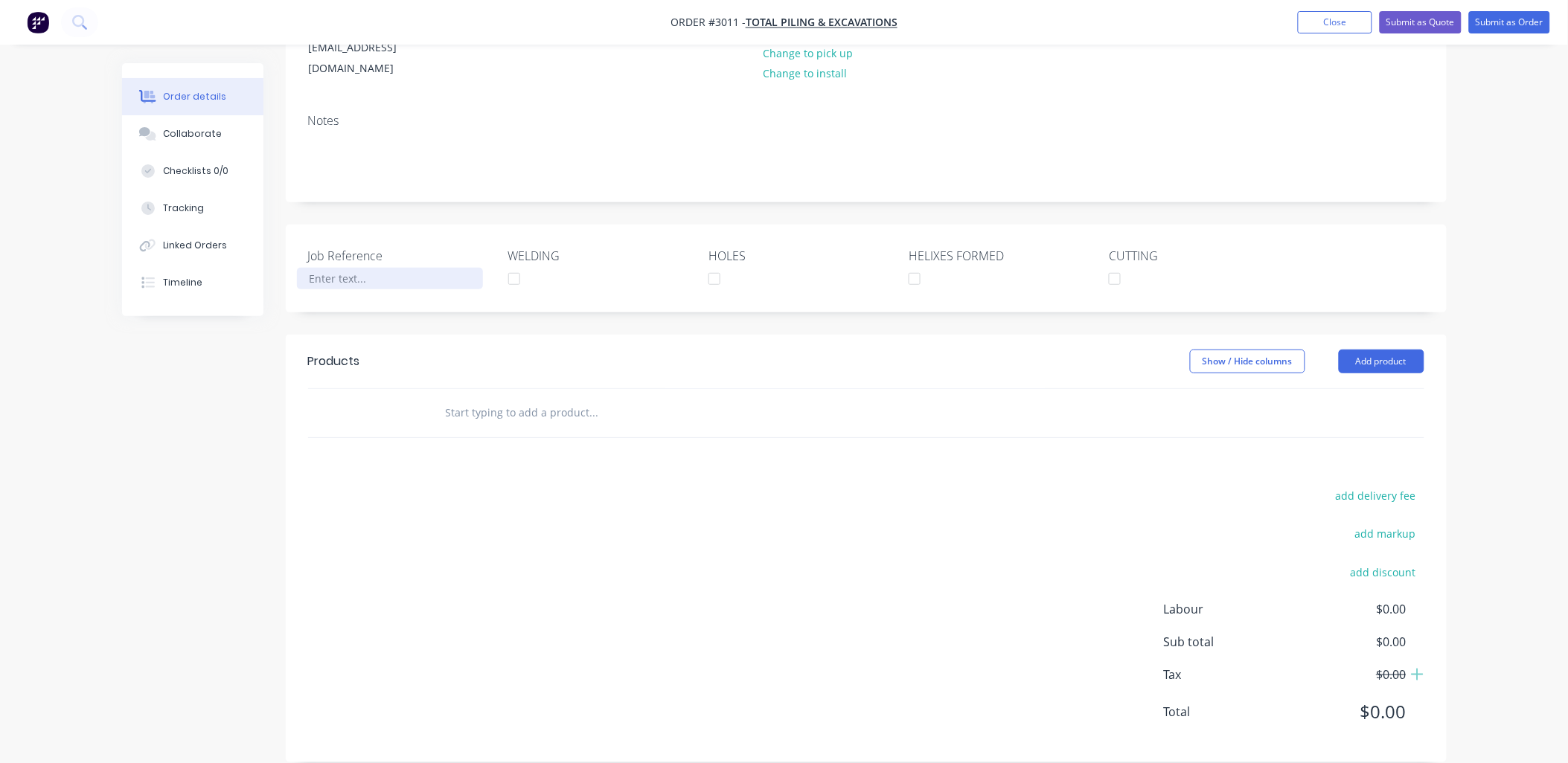
click at [361, 268] on div at bounding box center [390, 278] width 186 height 21
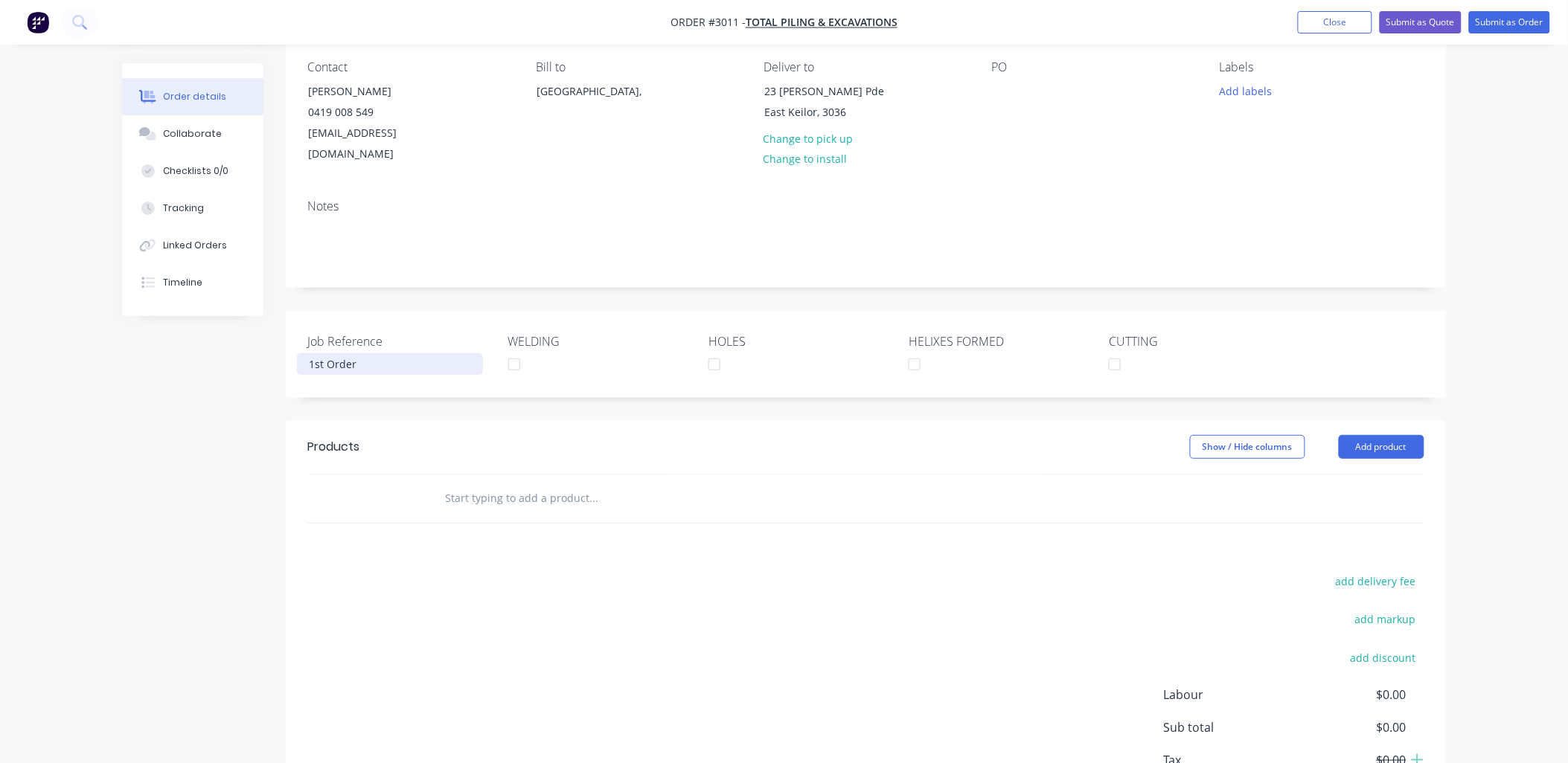
scroll to position [0, 0]
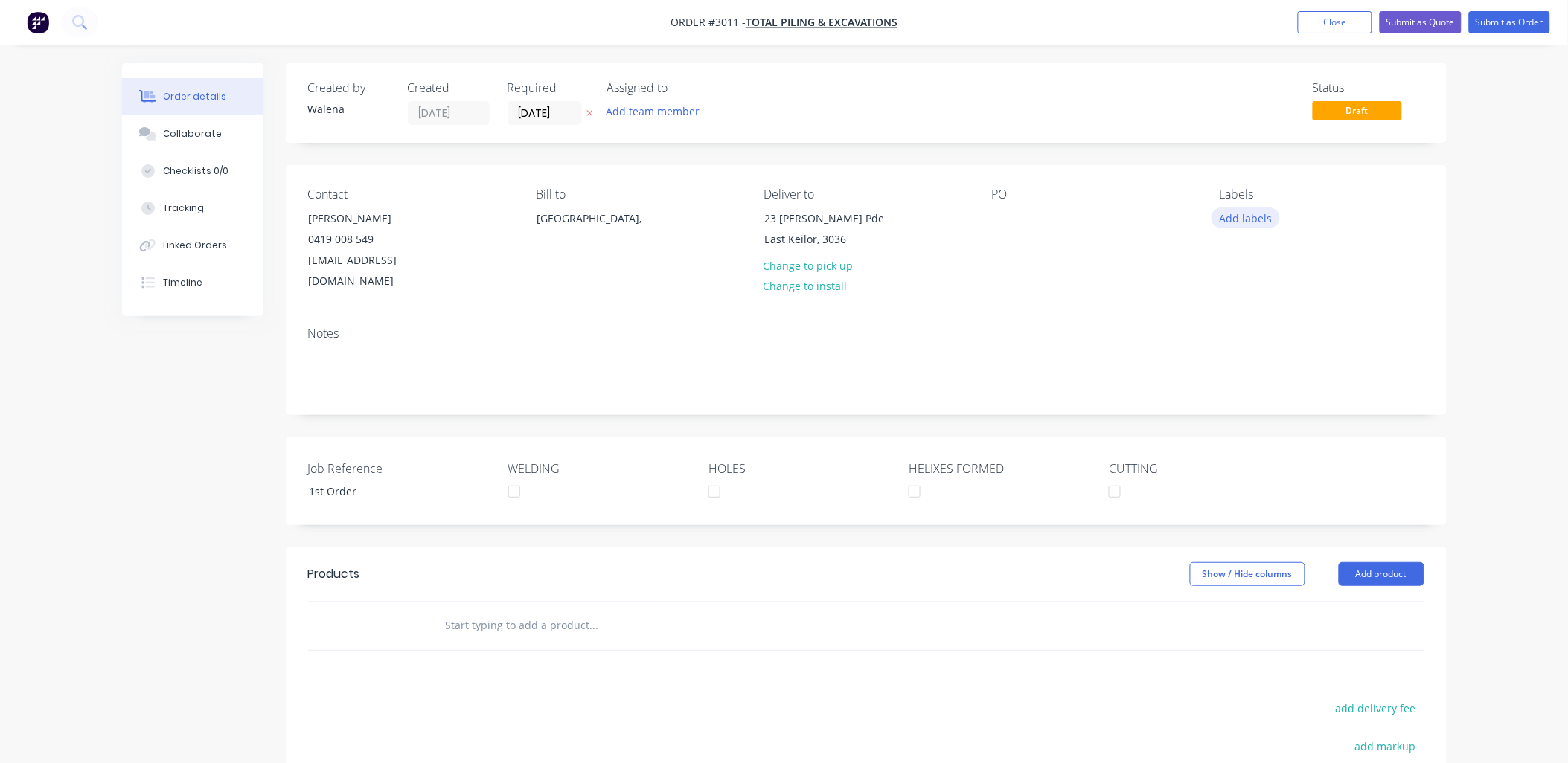
click at [1243, 218] on button "Add labels" at bounding box center [1246, 218] width 69 height 20
click at [1245, 350] on div at bounding box center [1247, 351] width 29 height 29
click at [1245, 373] on div at bounding box center [1247, 373] width 29 height 29
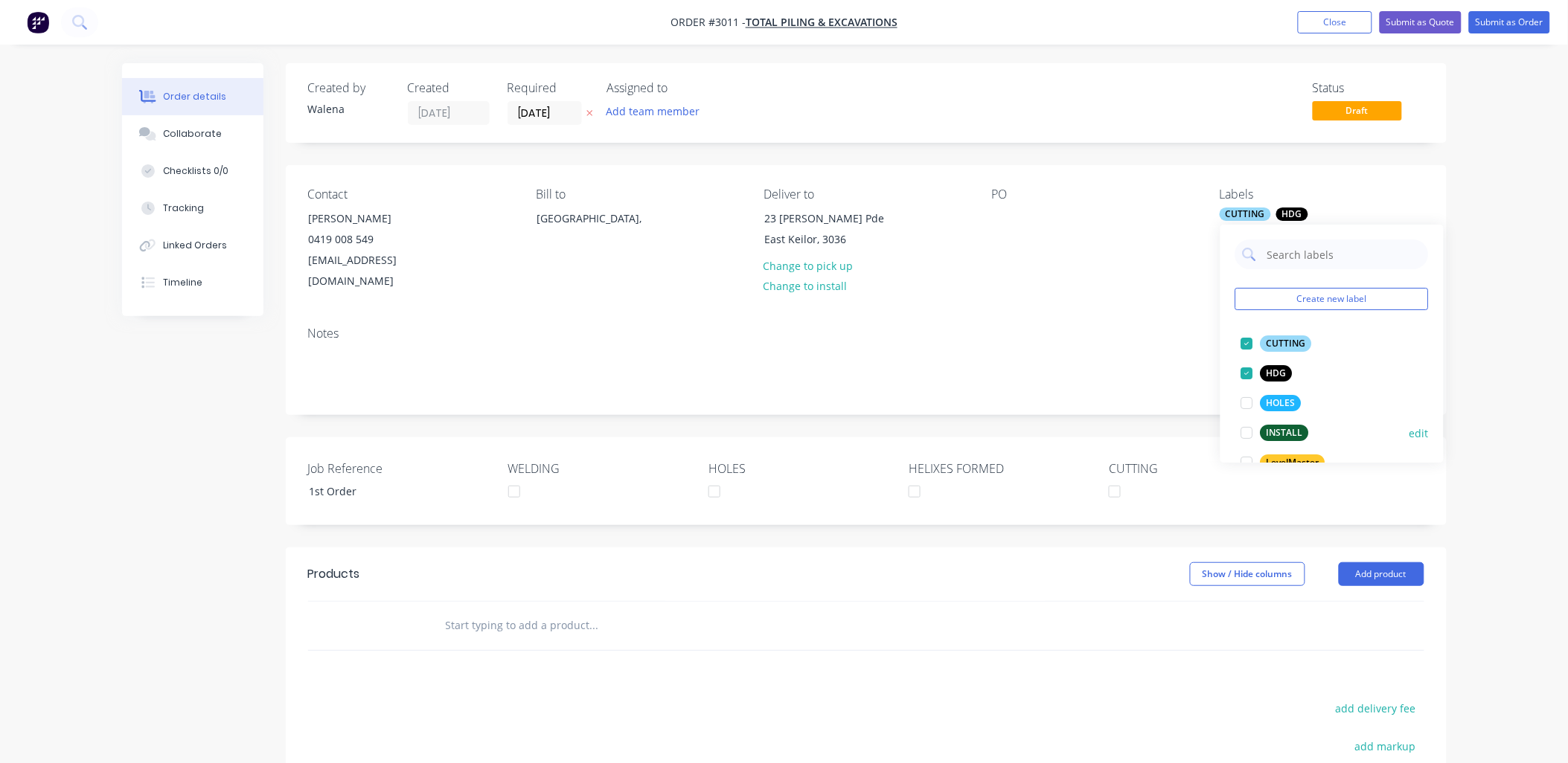
scroll to position [110, 0]
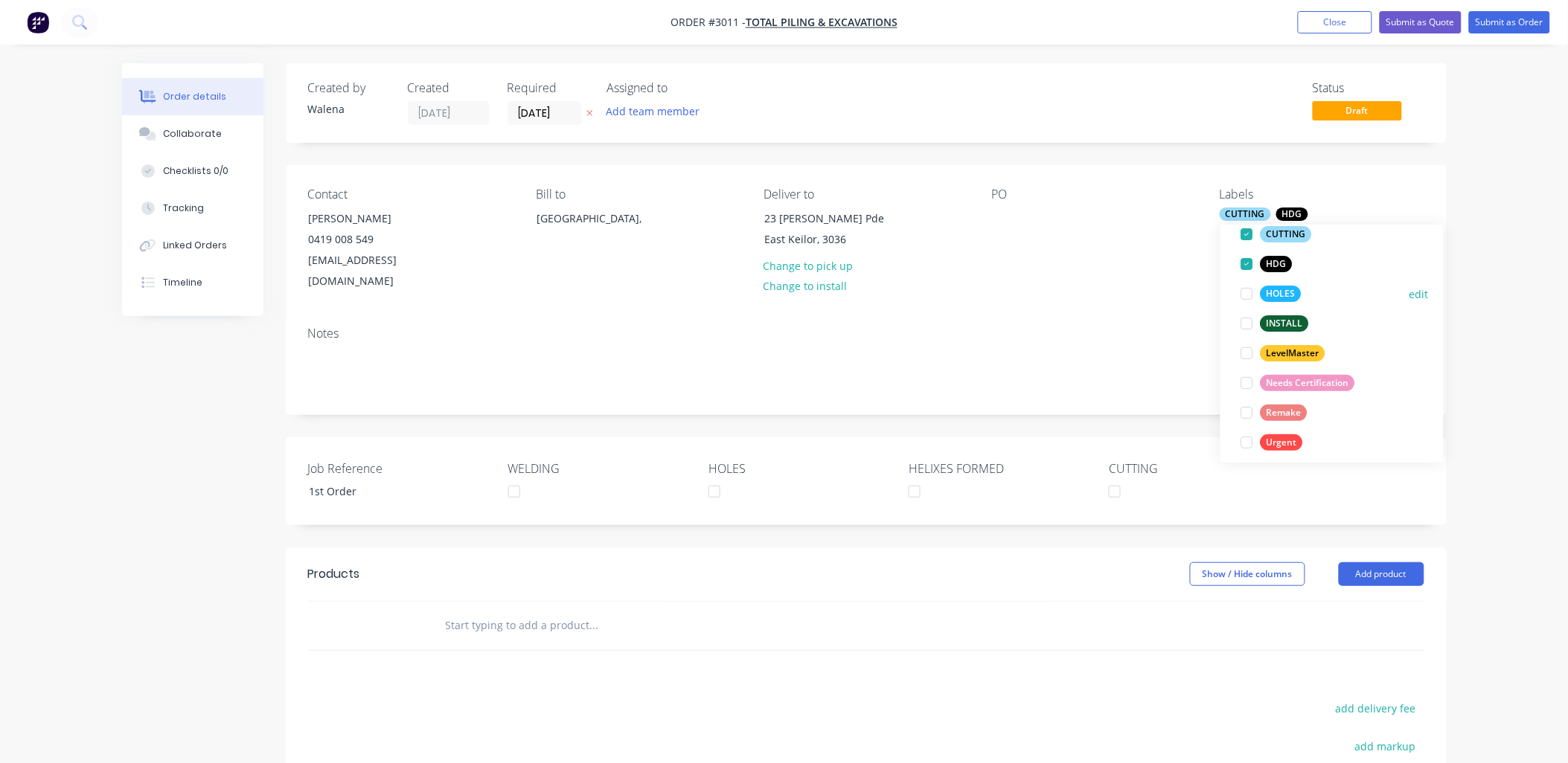
click at [1245, 299] on div at bounding box center [1247, 294] width 29 height 29
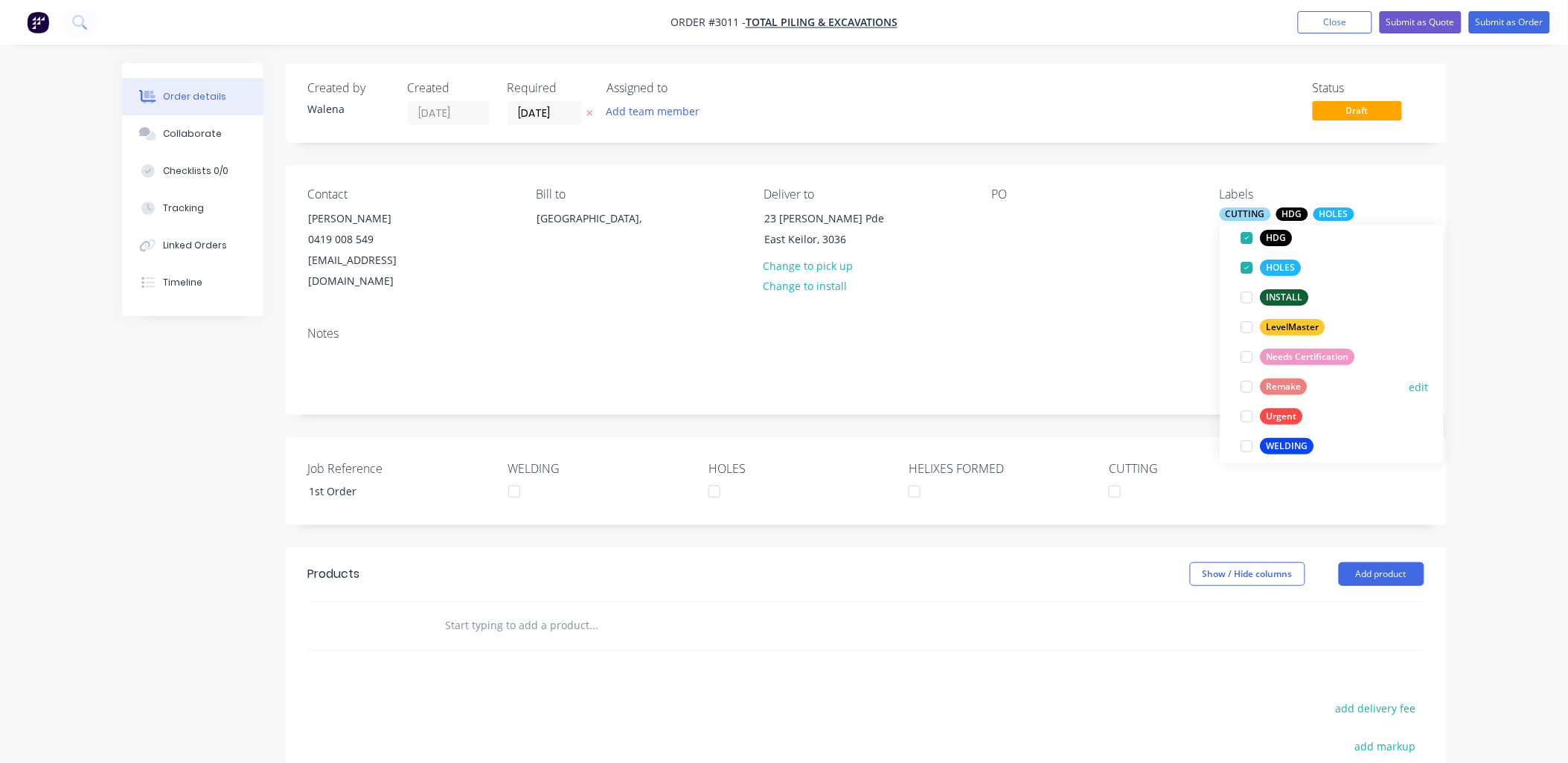
scroll to position [149, 0]
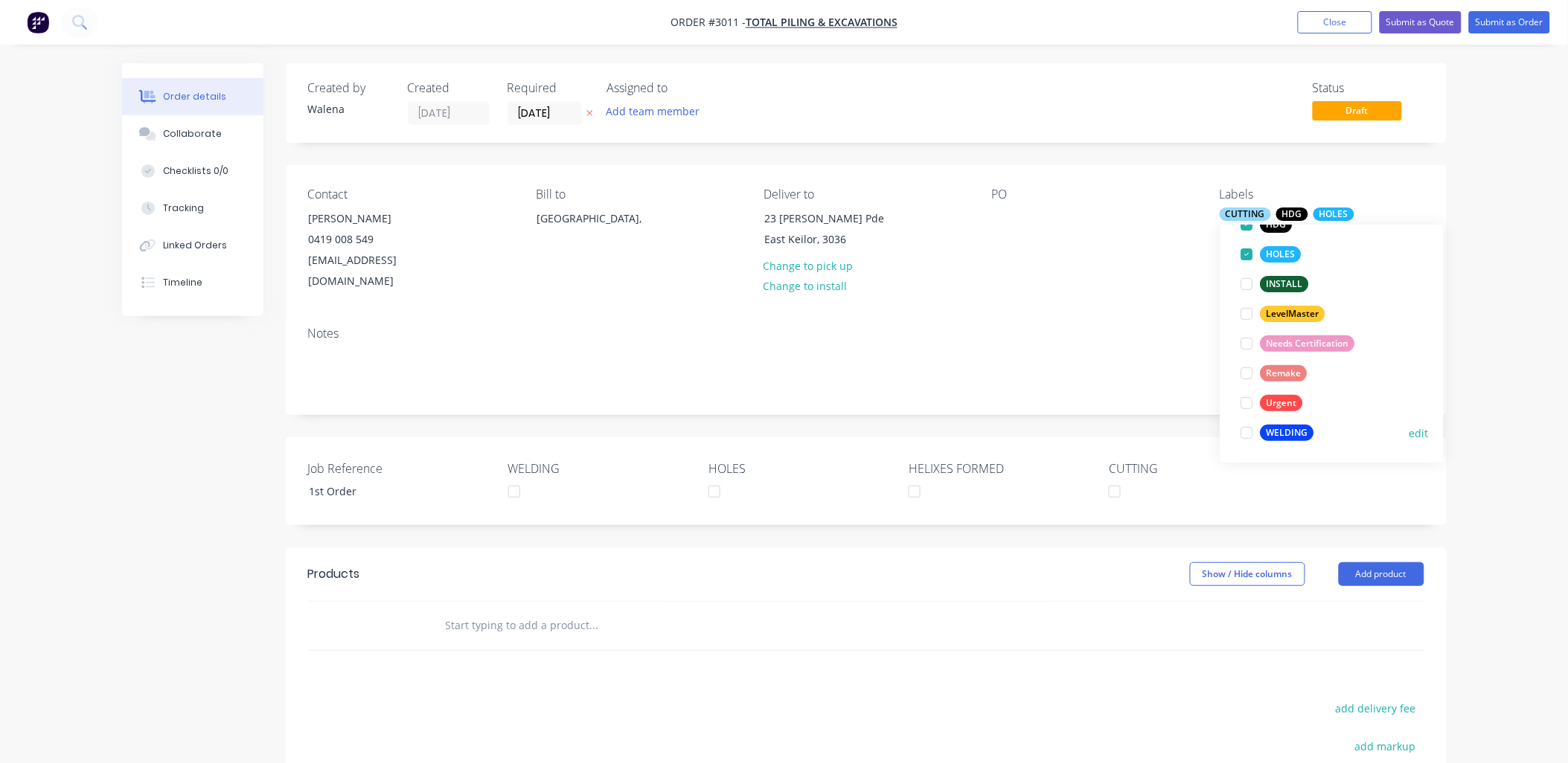
click at [1245, 435] on div at bounding box center [1247, 433] width 29 height 29
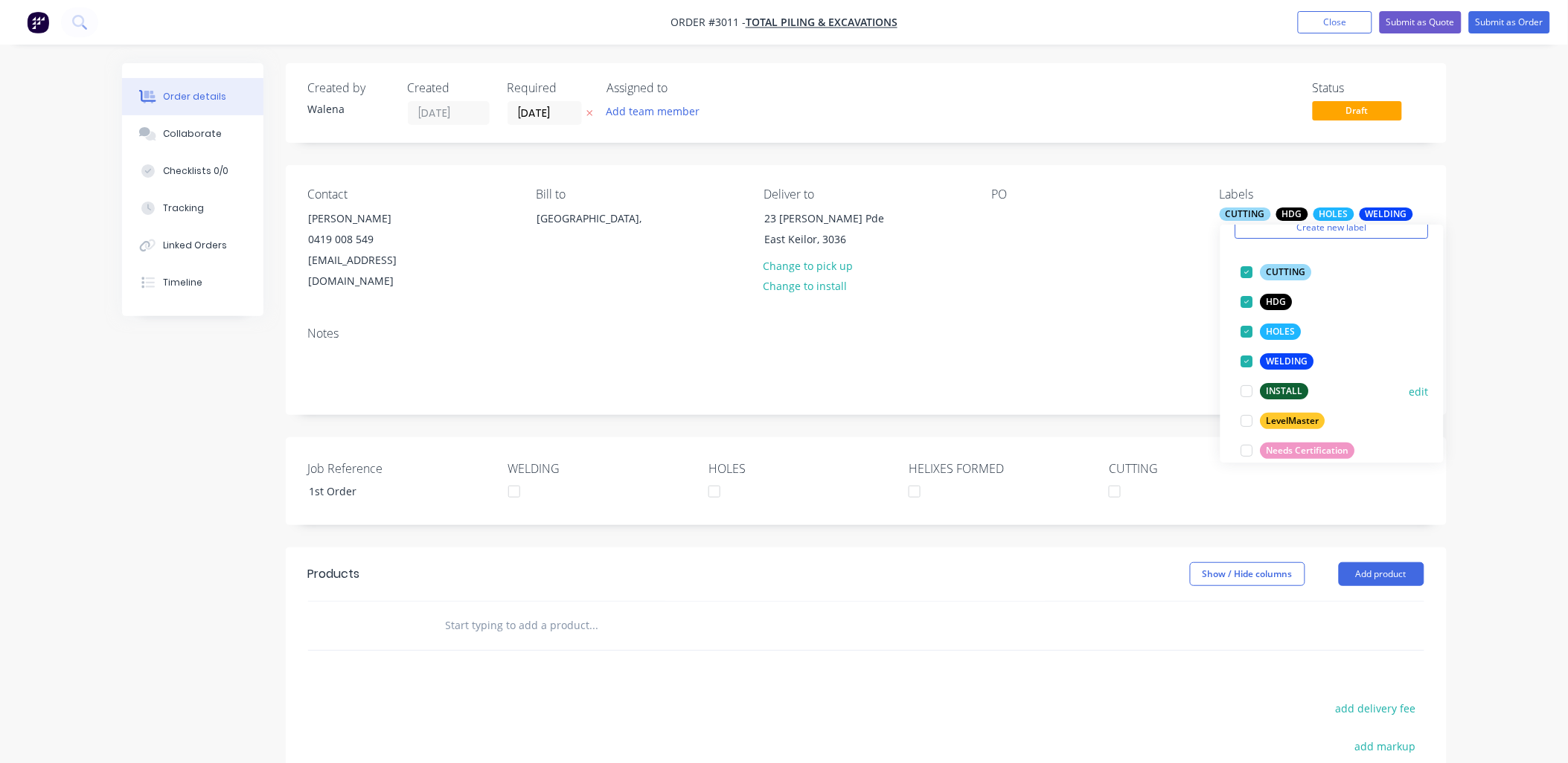
scroll to position [38, 0]
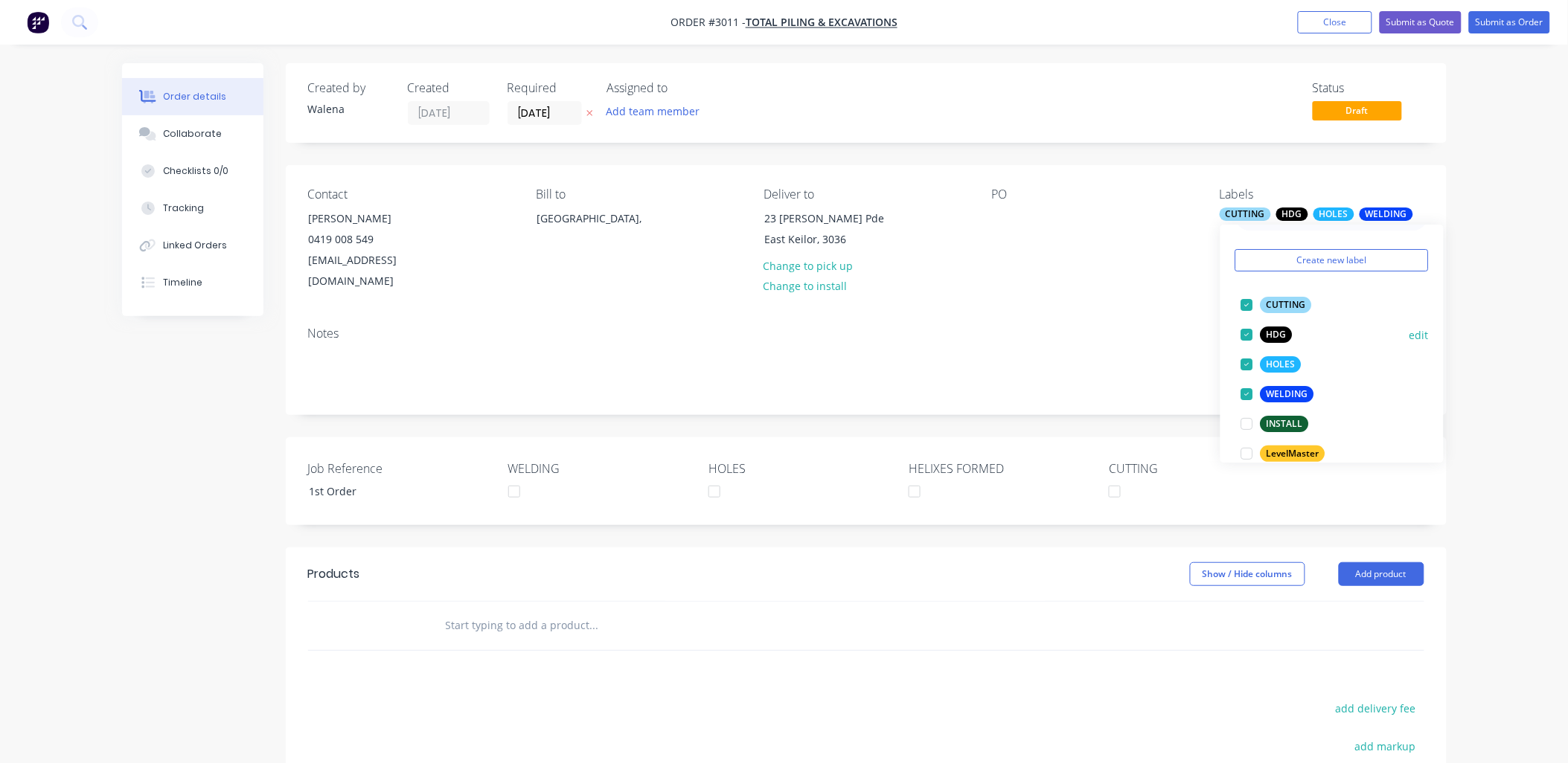
click at [1245, 337] on div at bounding box center [1247, 335] width 29 height 29
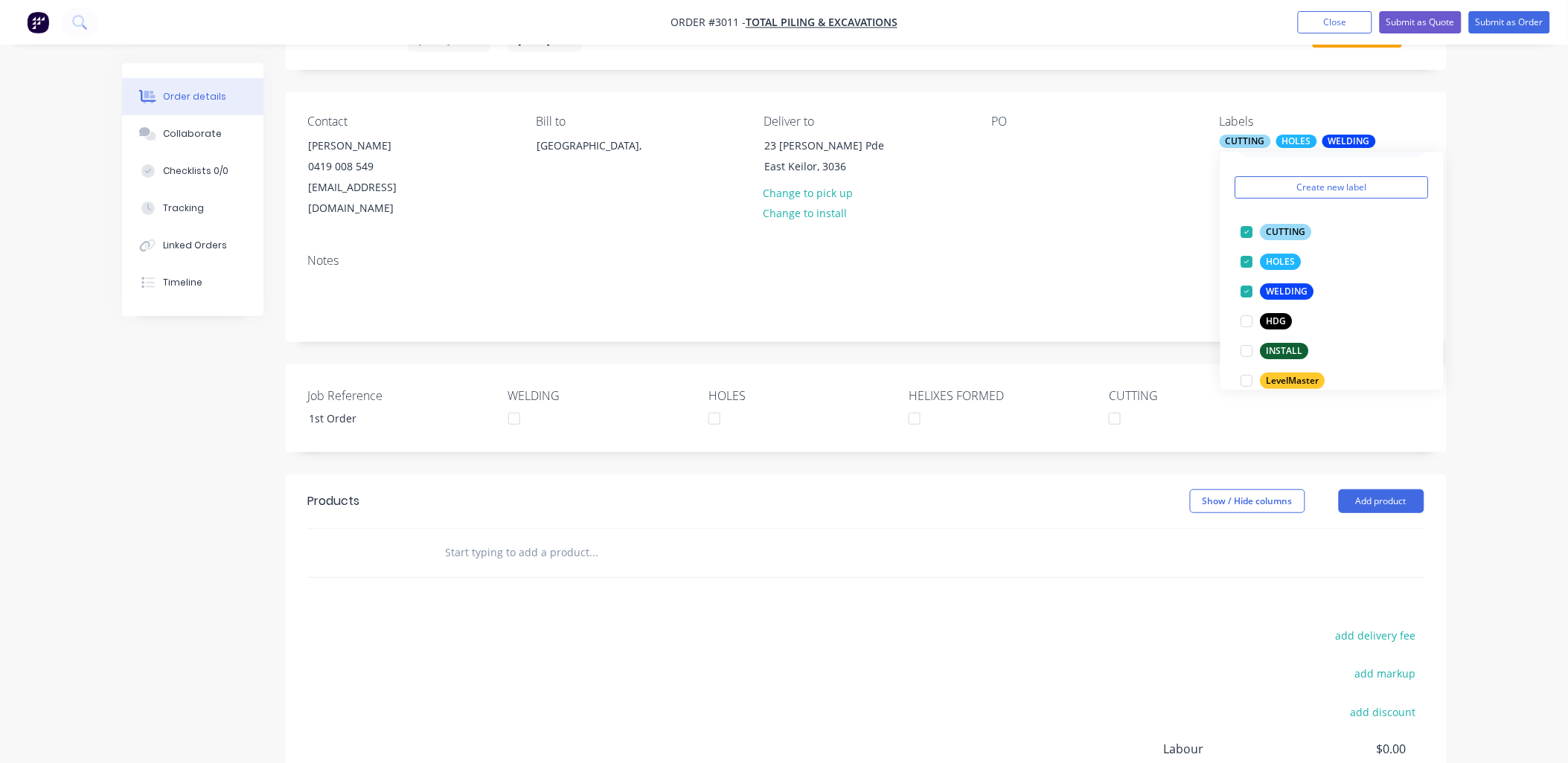
scroll to position [213, 0]
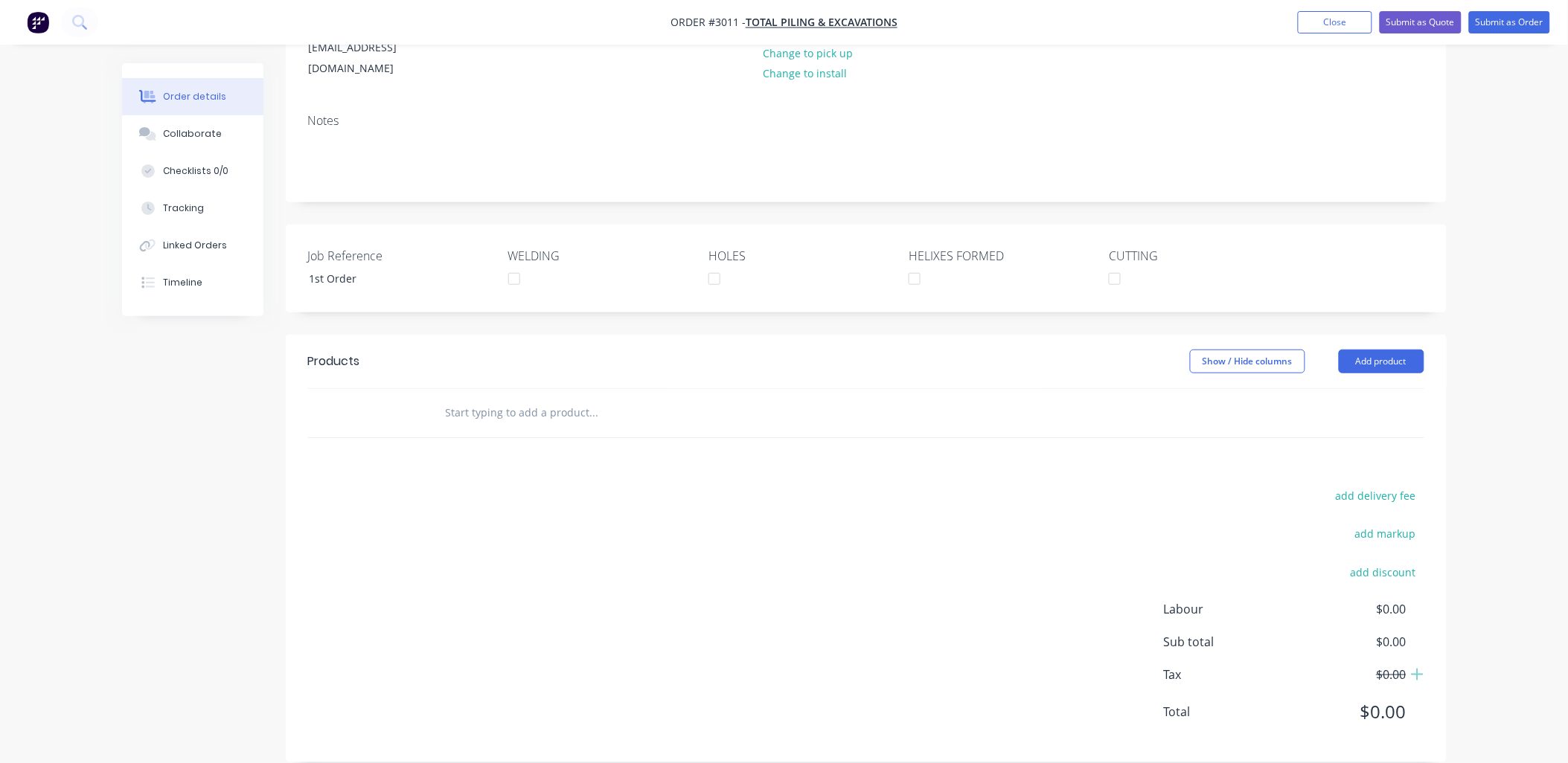
click at [481, 398] on input "text" at bounding box center [594, 413] width 298 height 29
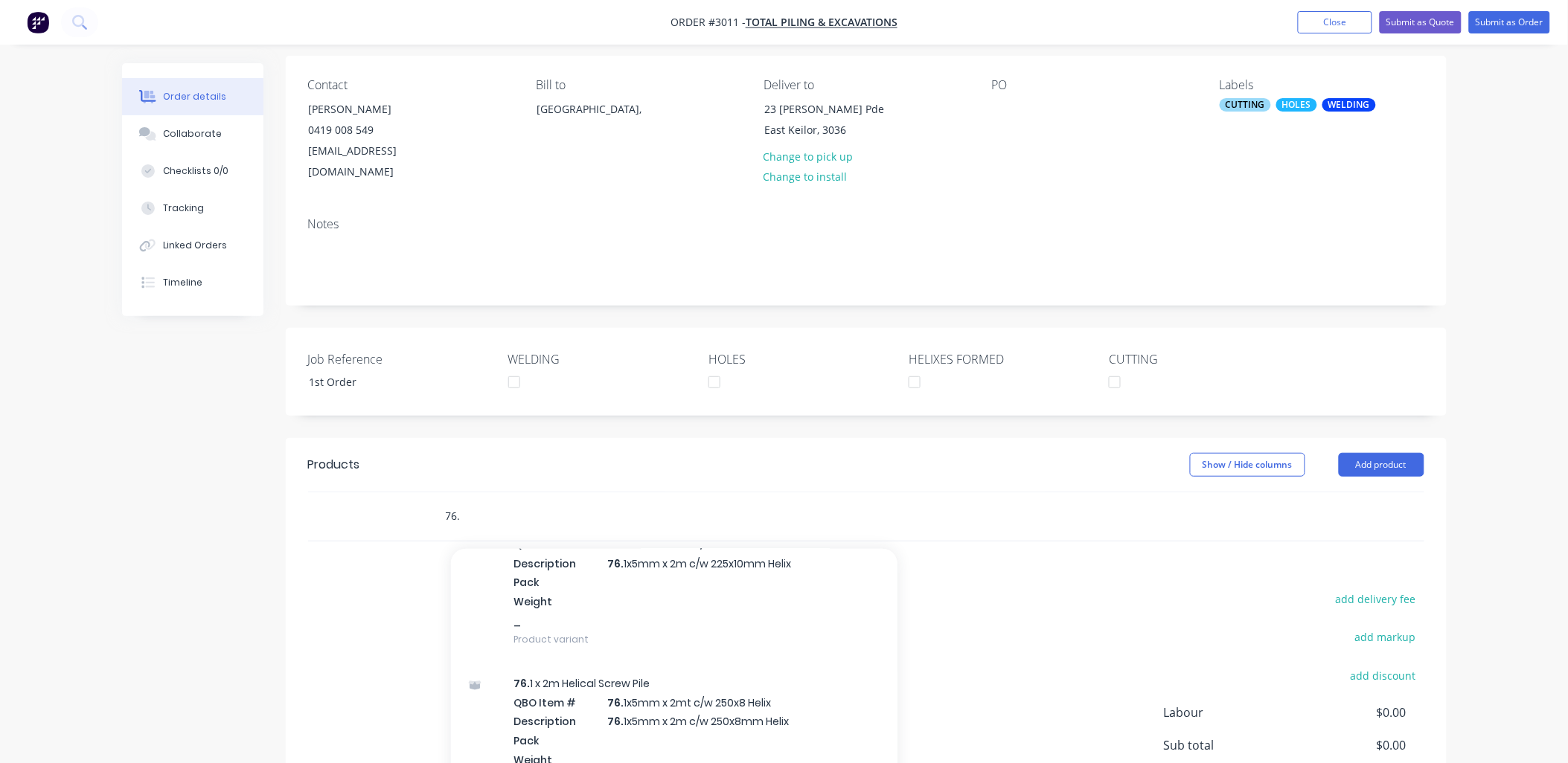
scroll to position [1322, 0]
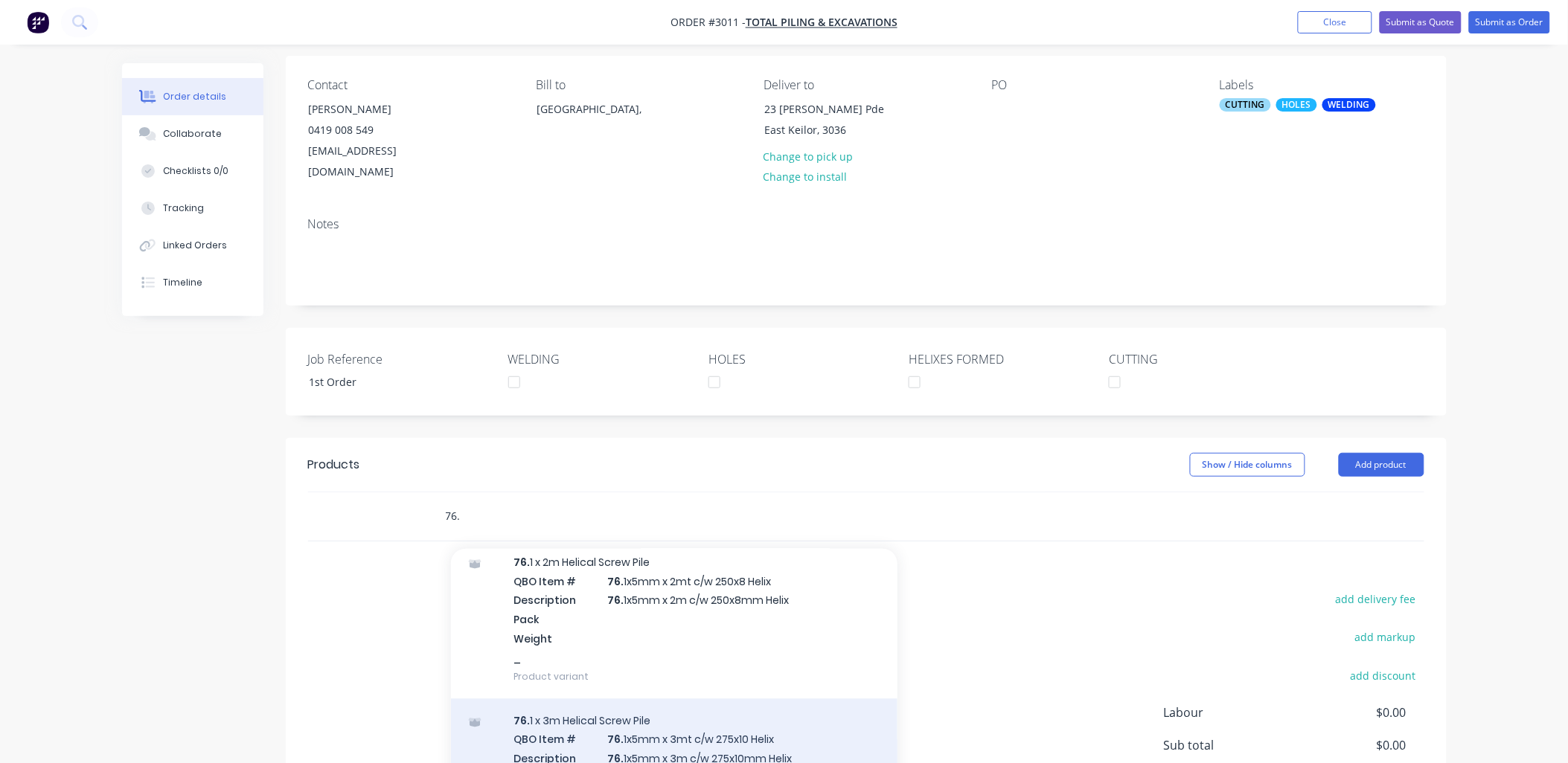
type input "76."
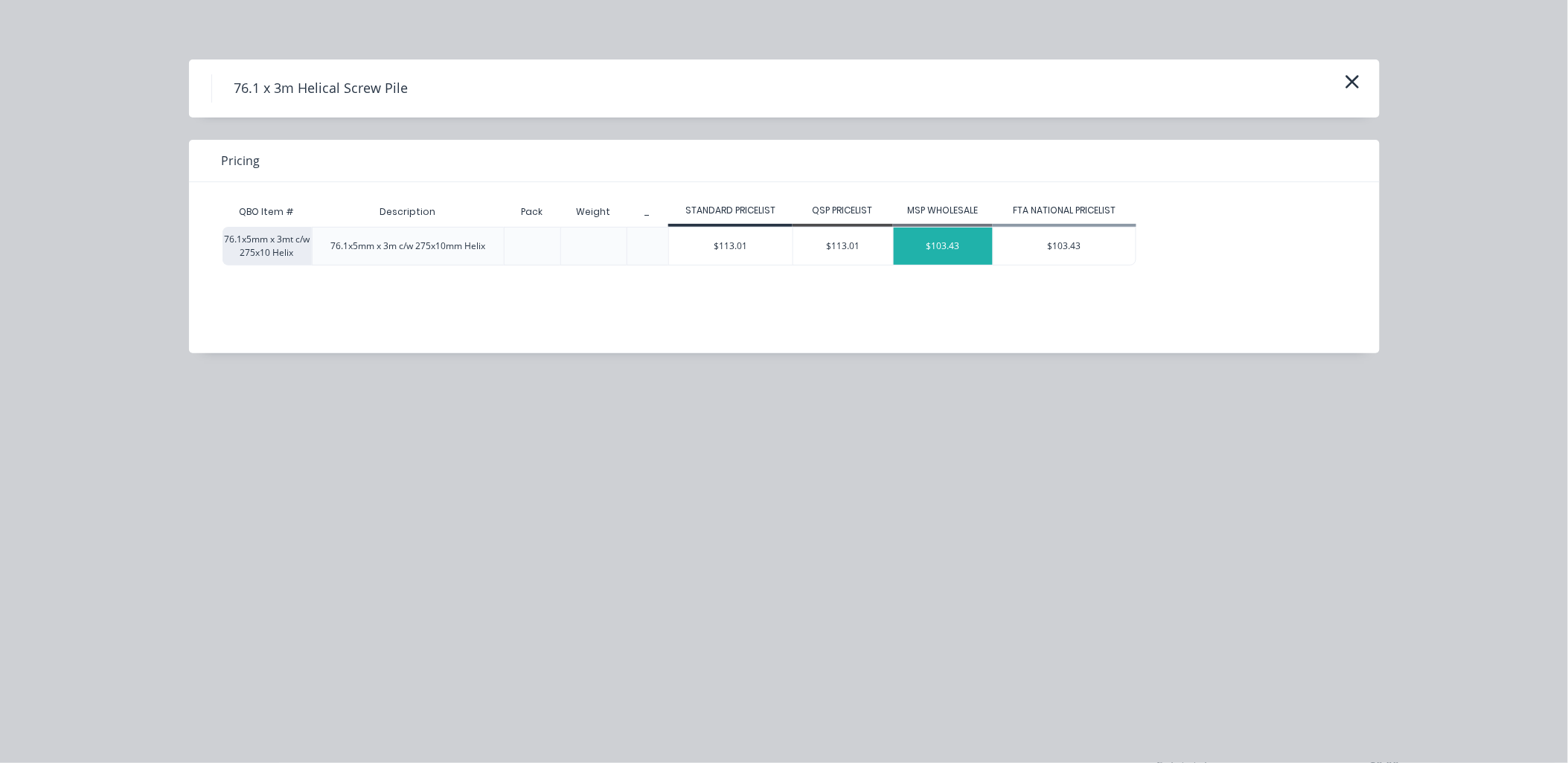
click at [936, 246] on div "$103.43" at bounding box center [944, 246] width 100 height 37
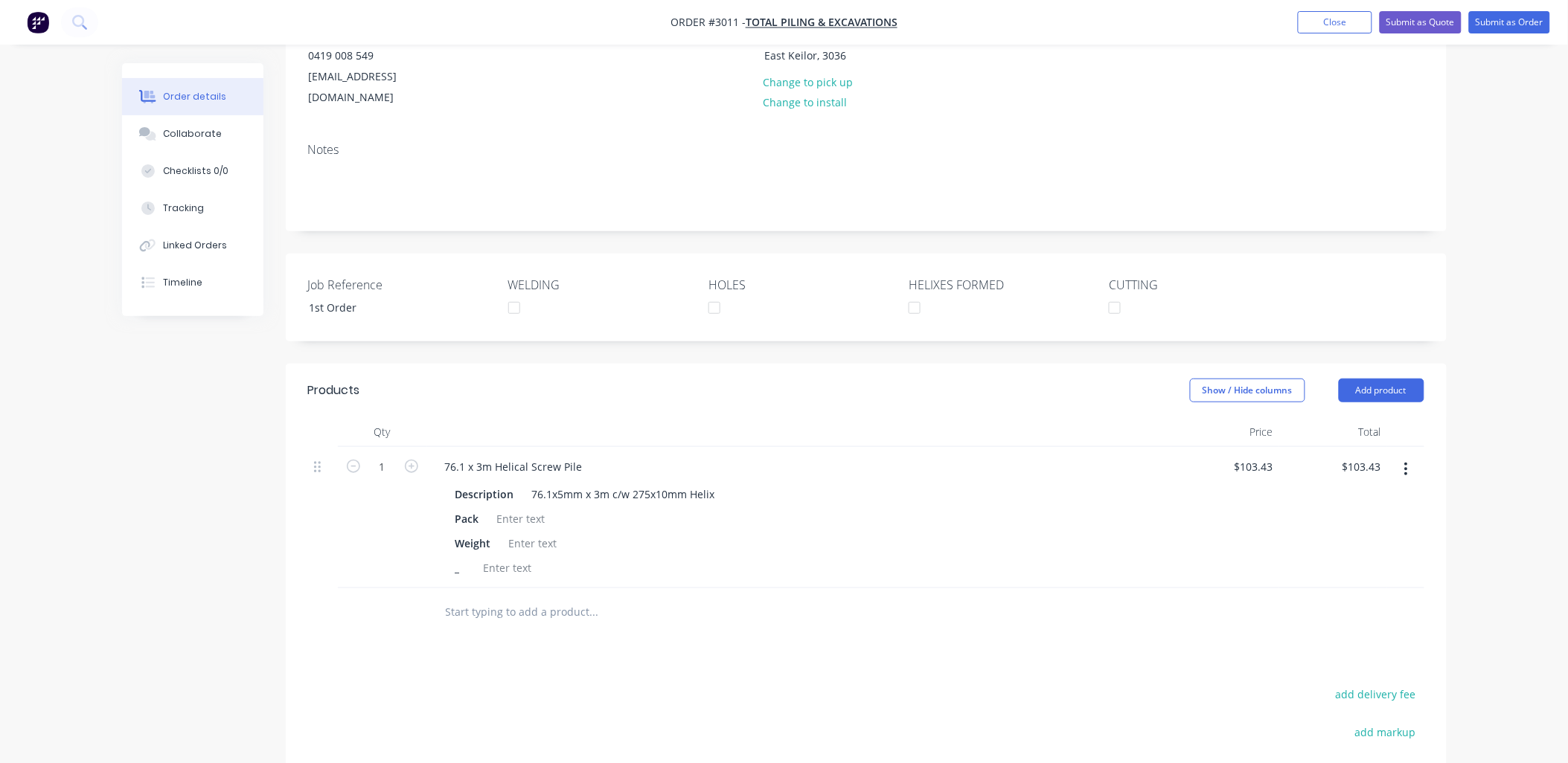
scroll to position [220, 0]
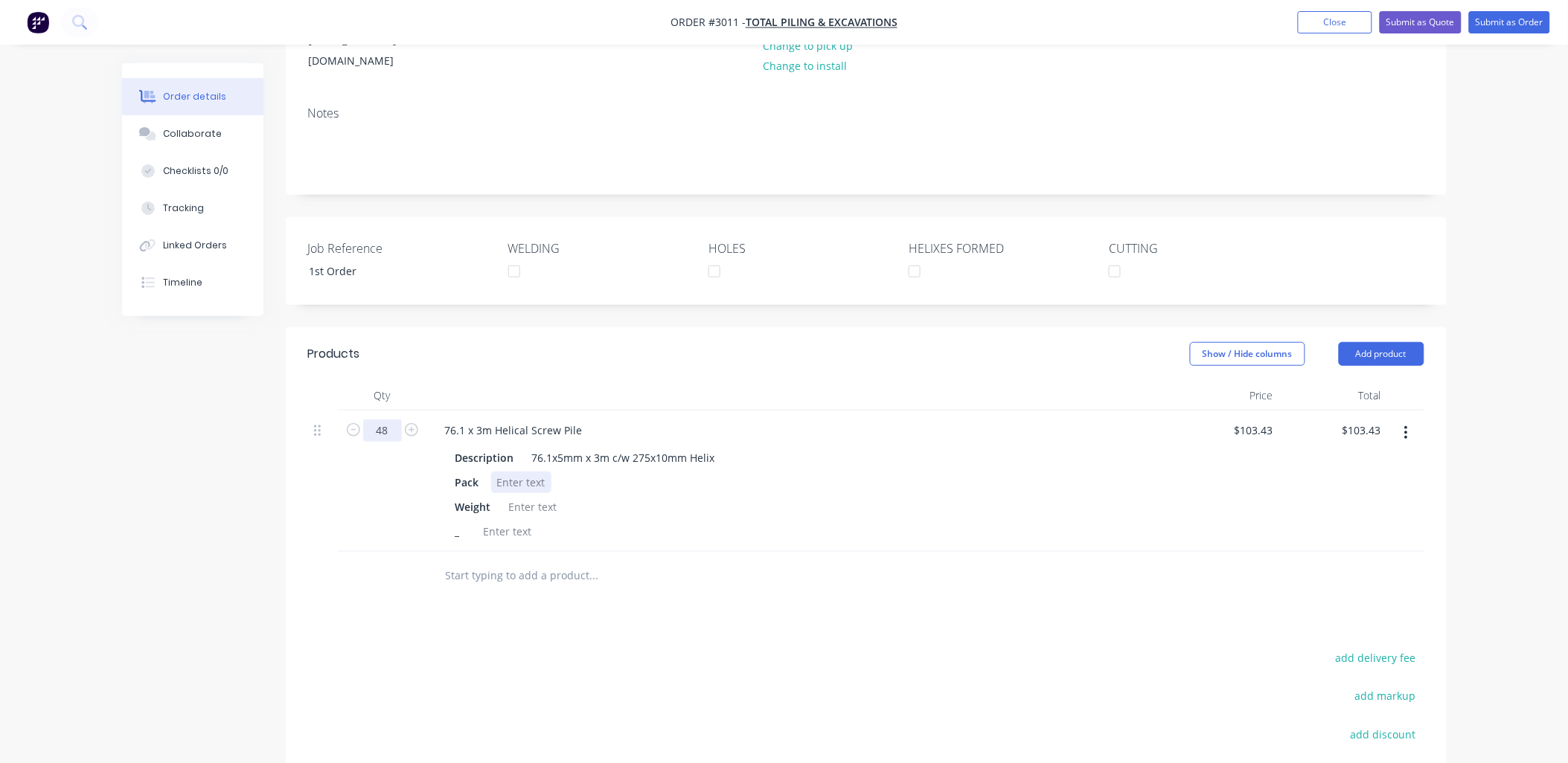
type input "48"
type input "$4,964.64"
click at [521, 472] on div at bounding box center [522, 482] width 61 height 21
click at [523, 472] on div at bounding box center [522, 482] width 61 height 21
click at [525, 521] on div at bounding box center [508, 531] width 61 height 21
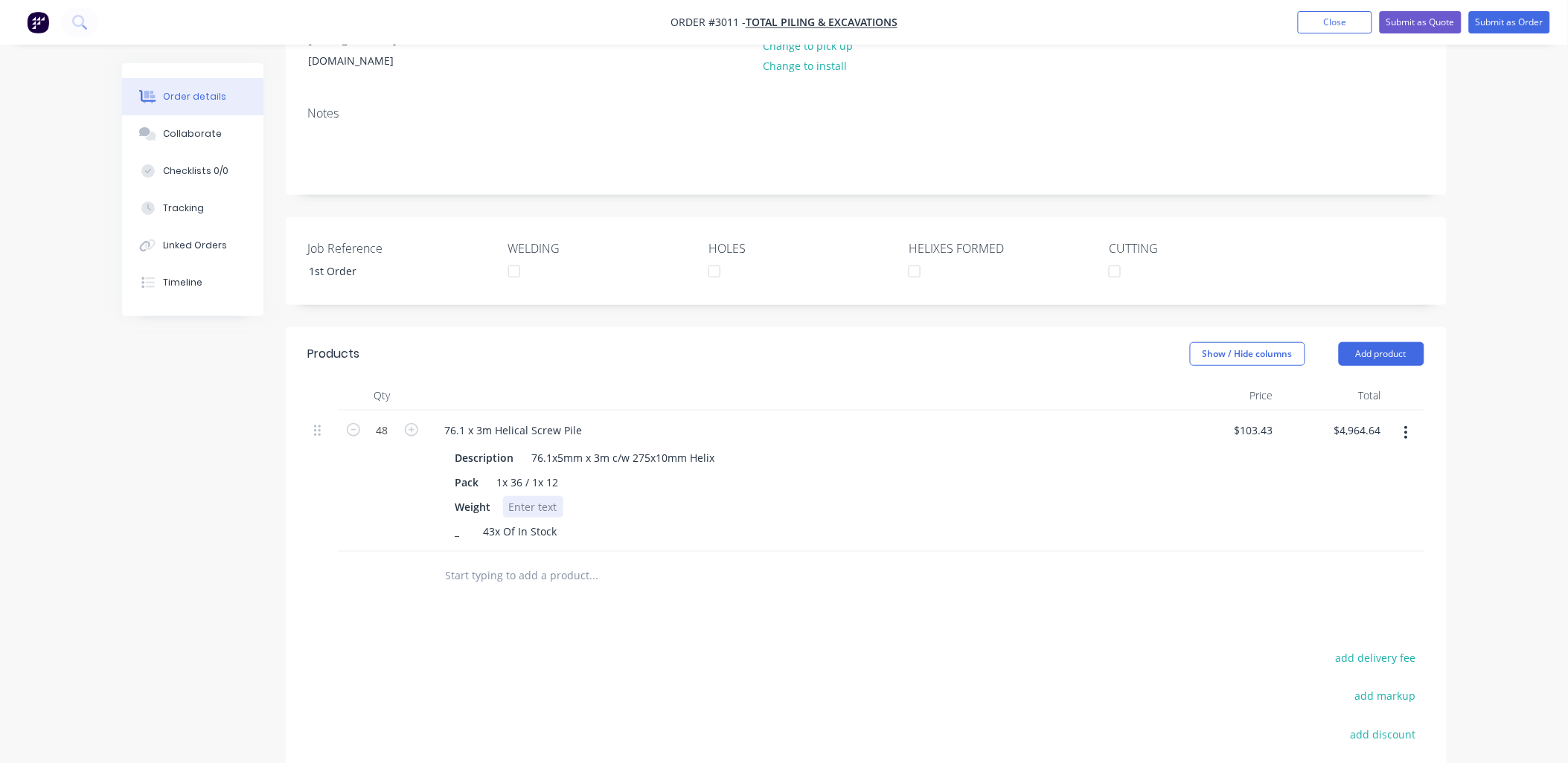
click at [943, 472] on div "Description 76.1x5mm x 3m c/w 275x10mm Helix Pack 1x 36 / 1x 12 Weight _ 43x Of…" at bounding box center [799, 494] width 732 height 98
click at [713, 447] on div "76.1x5mm x 3m c/w 275x10mm Helix" at bounding box center [624, 458] width 195 height 21
click at [749, 663] on div "add delivery fee add markup add discount Labour $0.00 Sub total $4,964.64 Tax $…" at bounding box center [865, 775] width 1116 height 255
click at [541, 496] on div at bounding box center [533, 507] width 61 height 21
click at [557, 472] on div "1x 36 / 1x 12" at bounding box center [528, 482] width 74 height 21
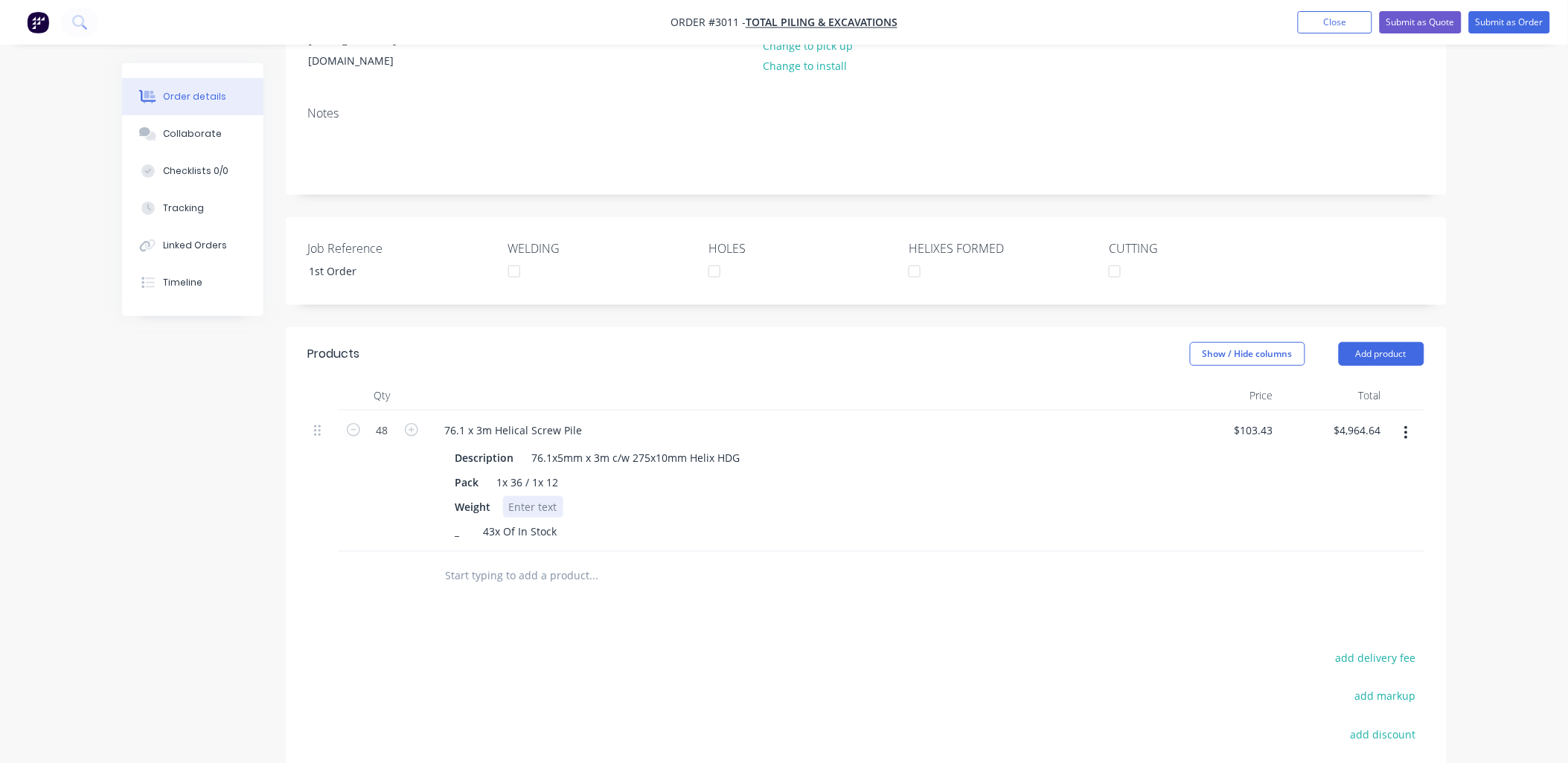
click at [518, 496] on div at bounding box center [533, 507] width 61 height 21
click at [376, 648] on div "add delivery fee add markup add discount Labour $0.00 Sub total $4,964.64 Tax $…" at bounding box center [865, 775] width 1116 height 255
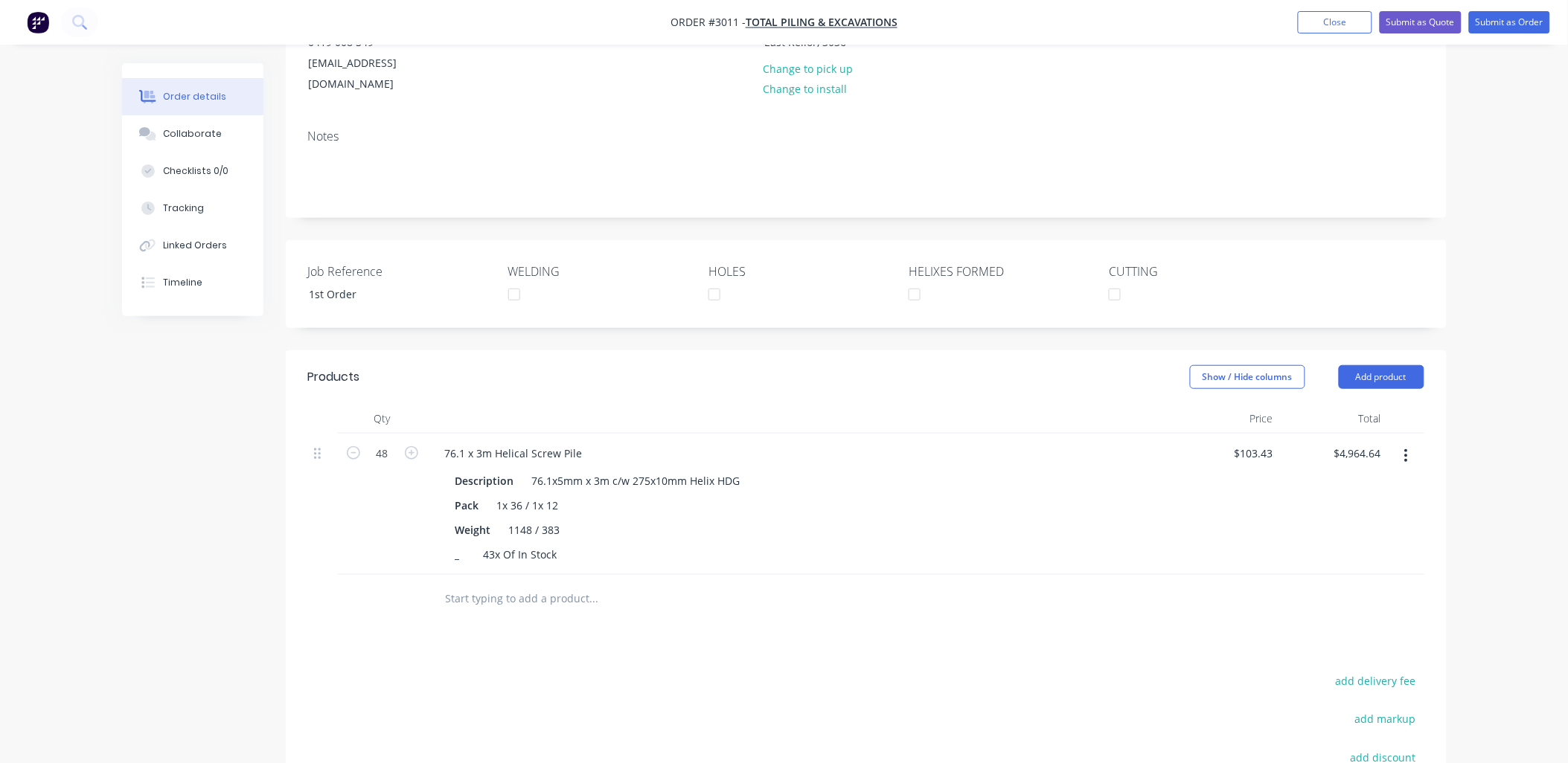
scroll to position [110, 0]
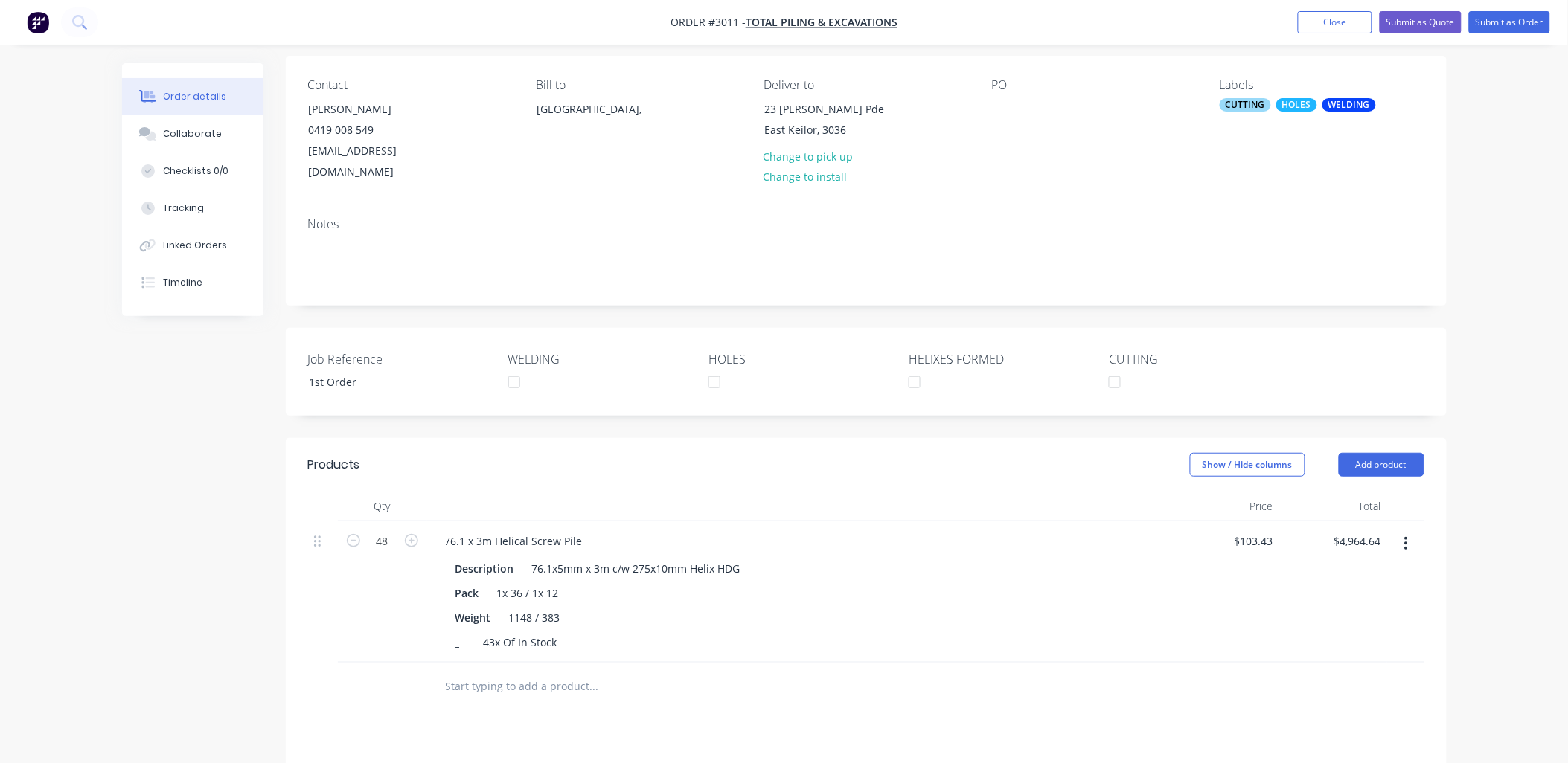
drag, startPoint x: 10, startPoint y: 549, endPoint x: 22, endPoint y: 646, distance: 97.7
click at [22, 646] on div "Order details Collaborate Checklists 0/0 Tracking Linked Orders Timeline Order …" at bounding box center [784, 474] width 1568 height 1167
drag, startPoint x: 22, startPoint y: 646, endPoint x: 169, endPoint y: 806, distance: 217.3
click at [169, 763] on html "Order #3011 - Total Piling & Excavations Add product Close Submit as Quote Subm…" at bounding box center [784, 474] width 1568 height 1167
type input "$147.98"
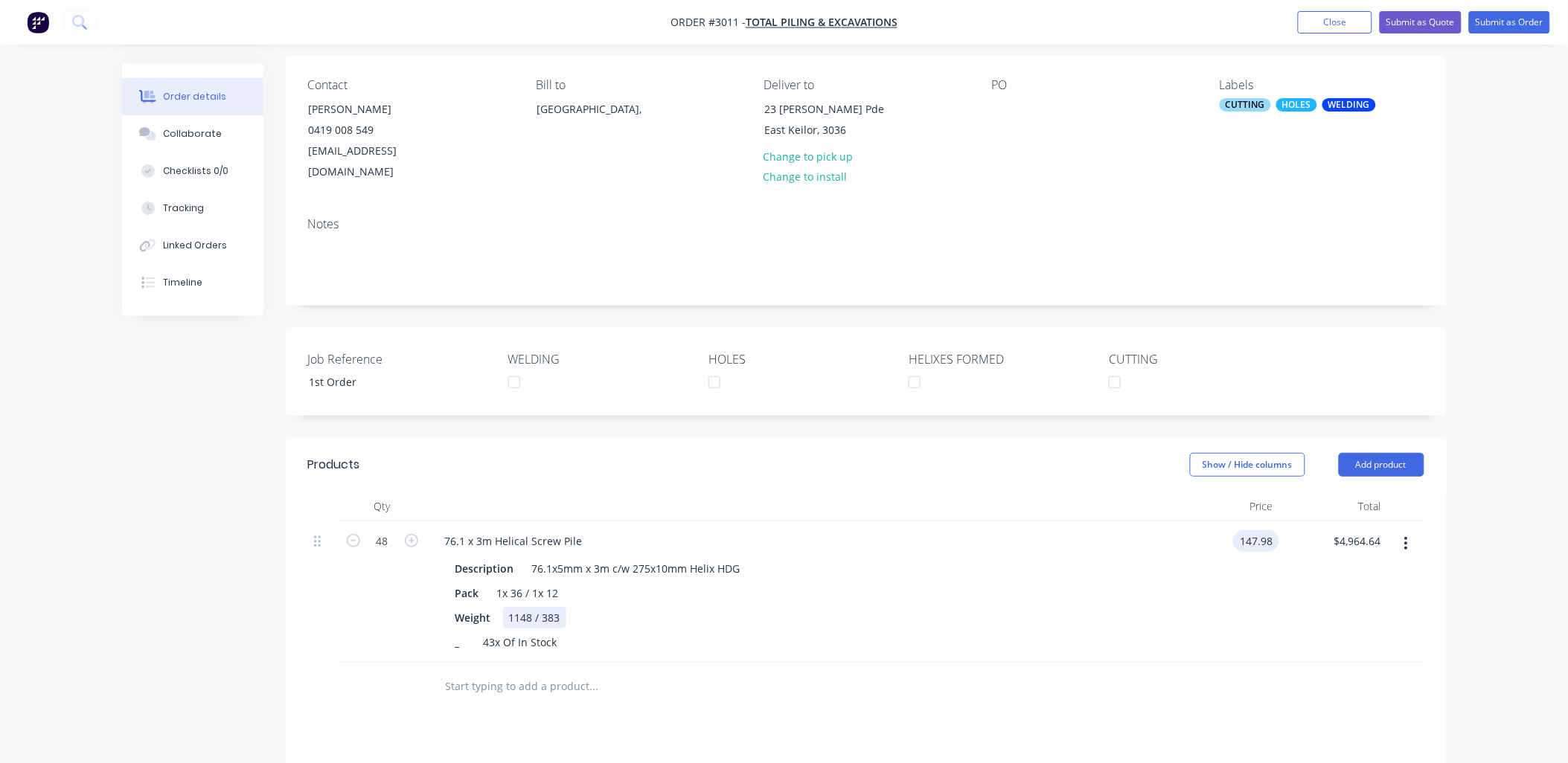
type input "$7,103.04"
click at [861, 607] on div "Weight 1148 / 383" at bounding box center [796, 618] width 694 height 21
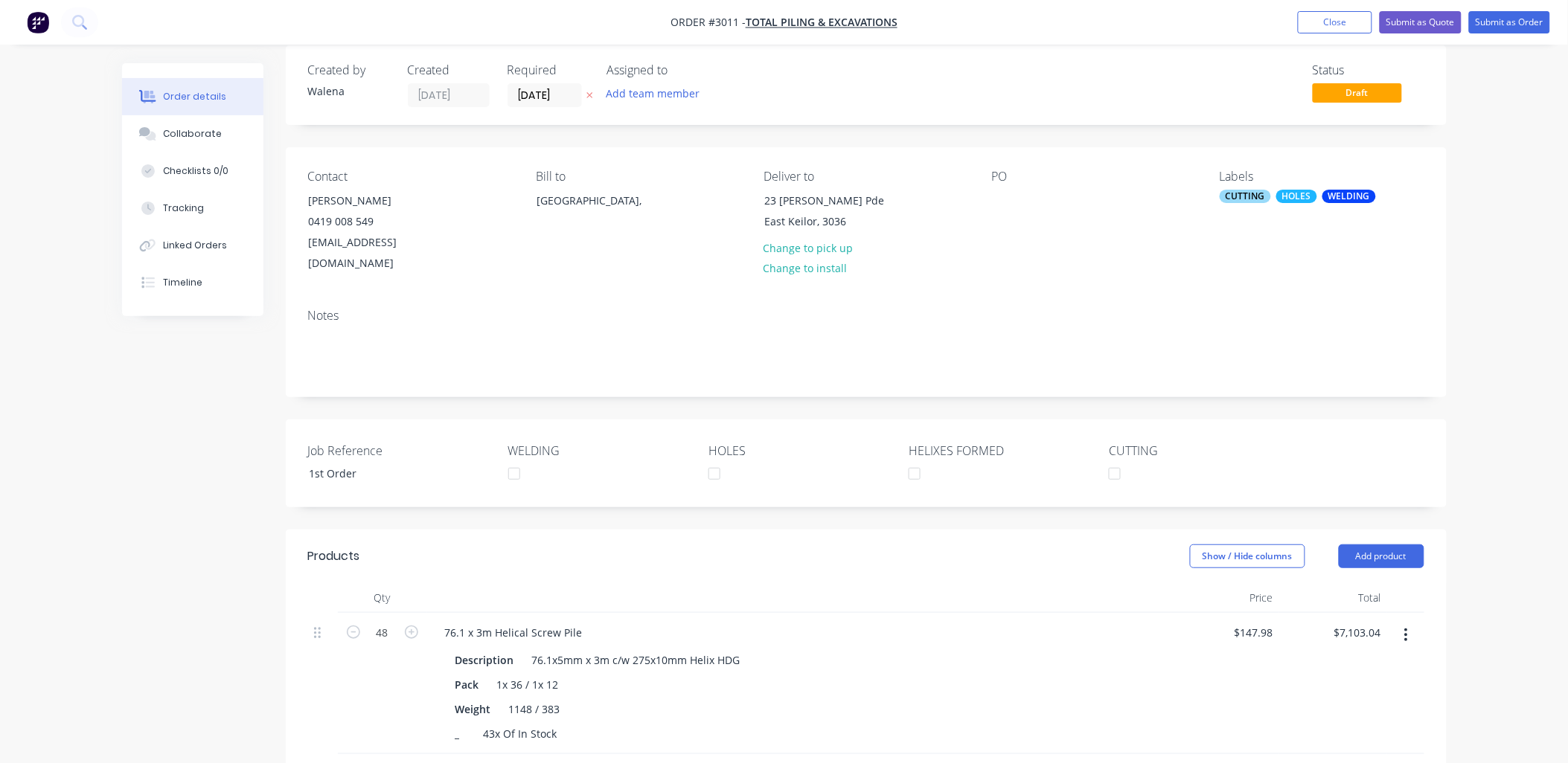
scroll to position [0, 0]
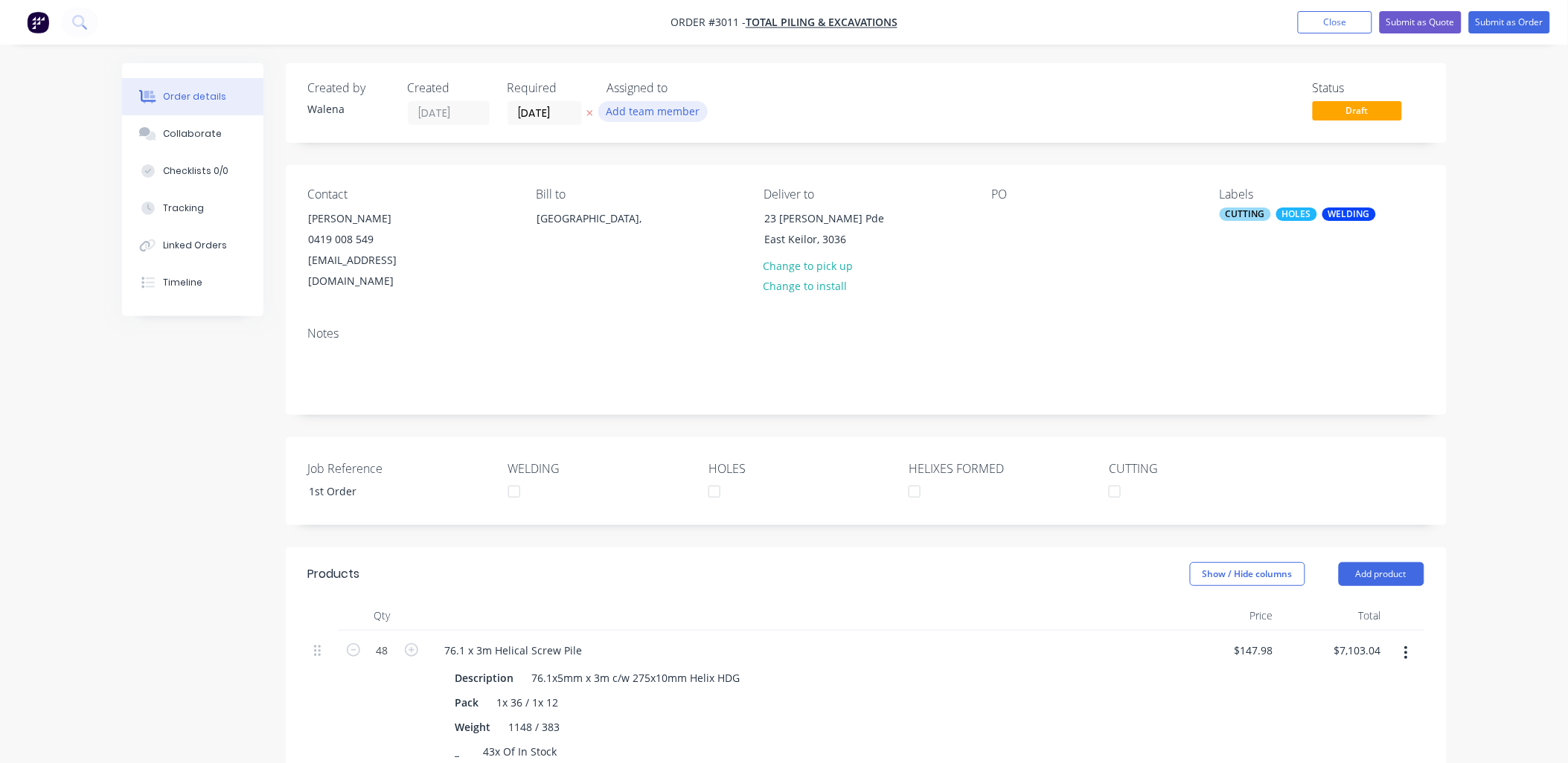
click at [663, 109] on button "Add team member" at bounding box center [653, 111] width 110 height 20
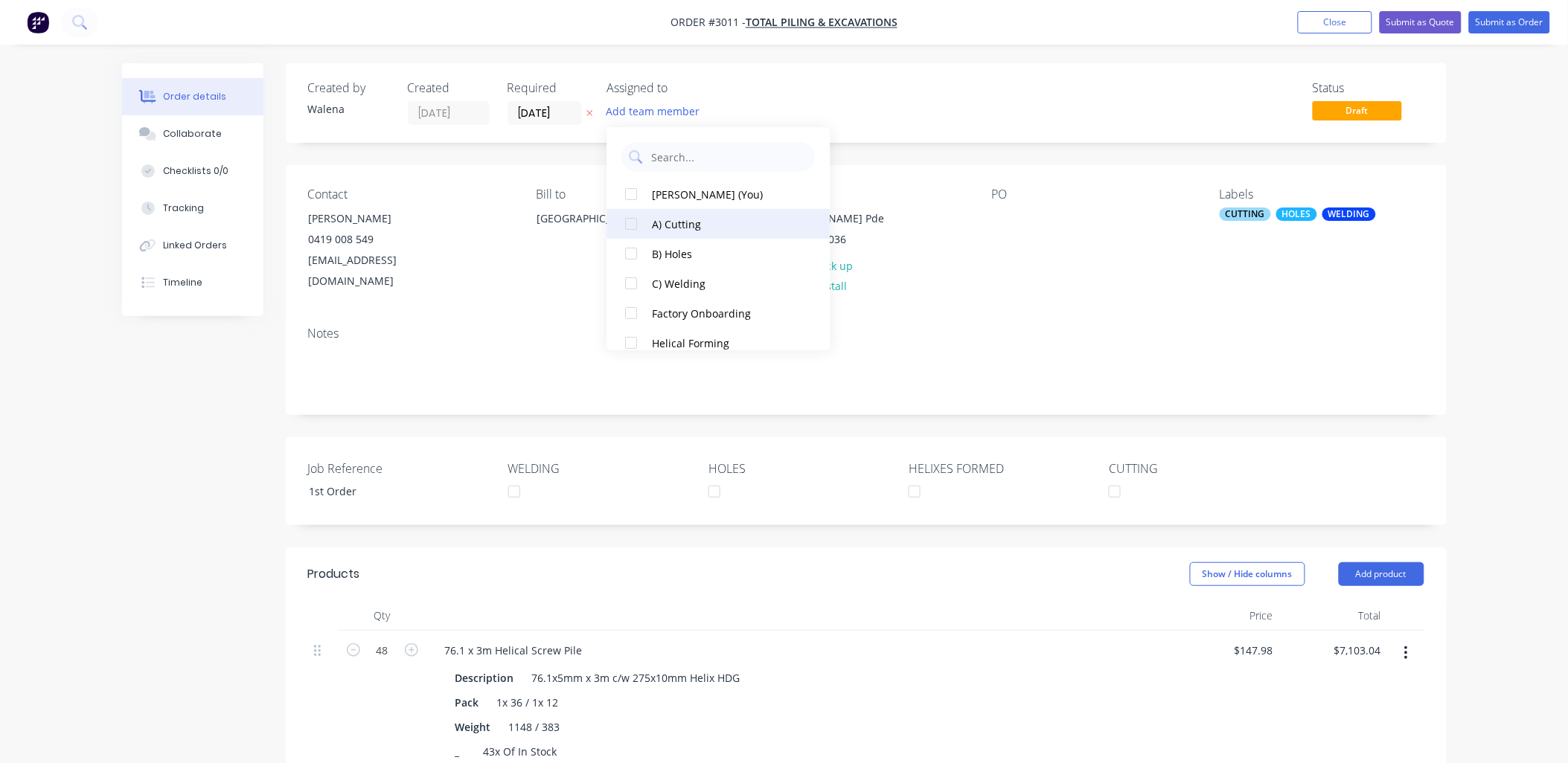
click at [636, 223] on div at bounding box center [631, 223] width 29 height 29
drag, startPoint x: 633, startPoint y: 224, endPoint x: 630, endPoint y: 232, distance: 8.5
click at [633, 224] on div at bounding box center [631, 223] width 29 height 29
click at [633, 255] on div at bounding box center [631, 254] width 29 height 29
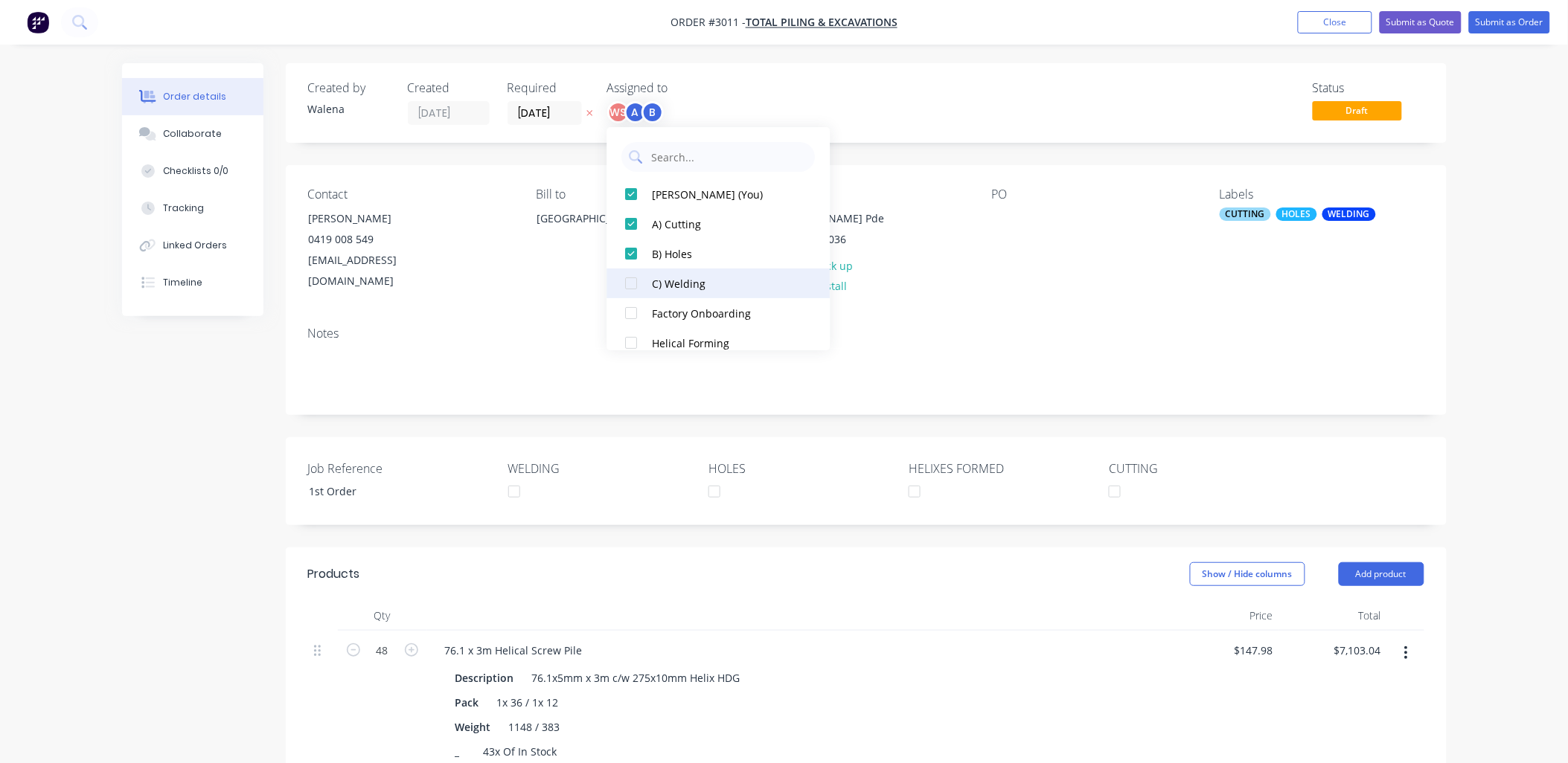
click at [631, 294] on div at bounding box center [631, 283] width 29 height 29
click at [1028, 102] on div "Status Draft" at bounding box center [1090, 103] width 668 height 44
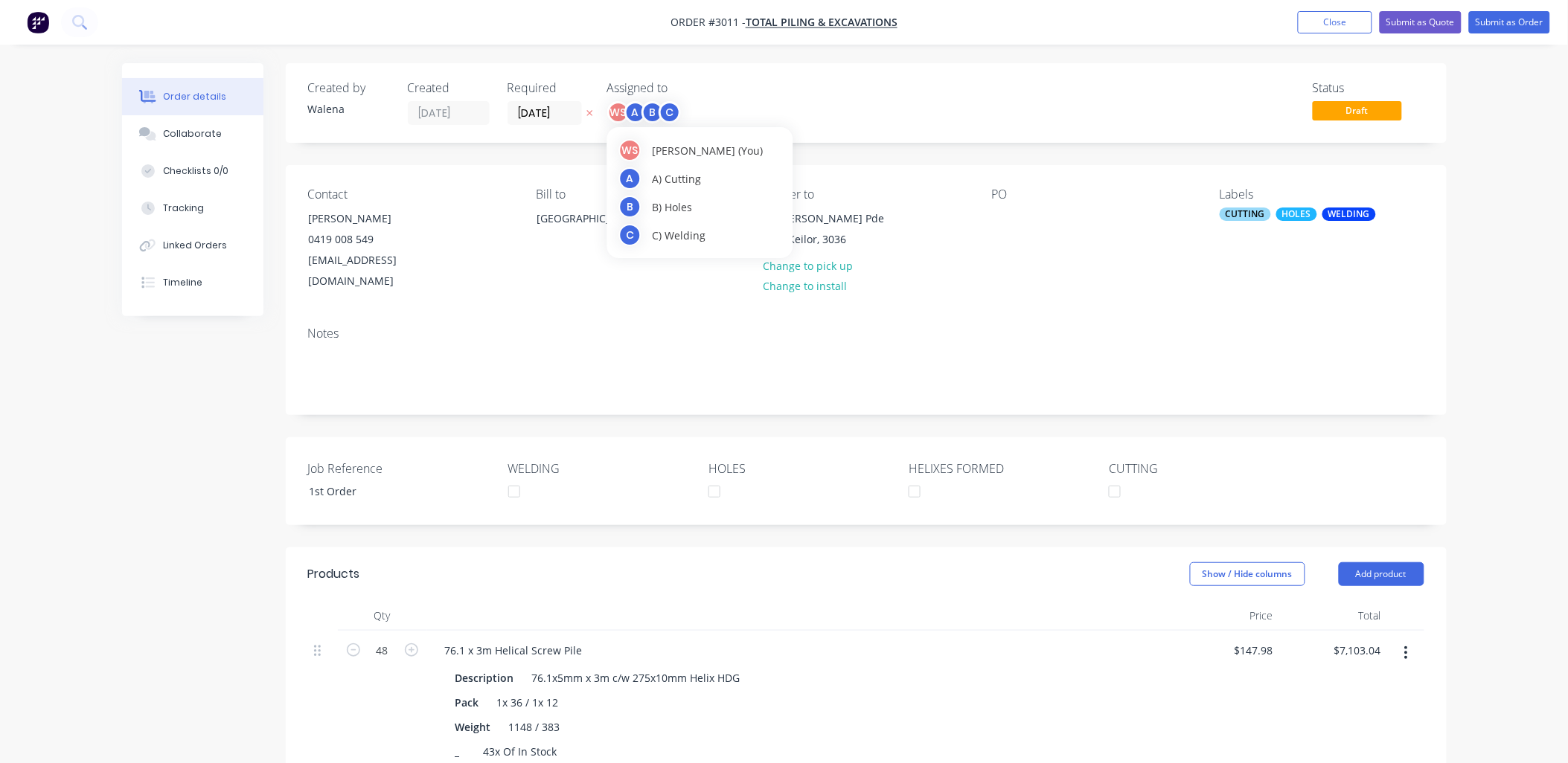
click at [630, 150] on div "WS" at bounding box center [630, 150] width 22 height 22
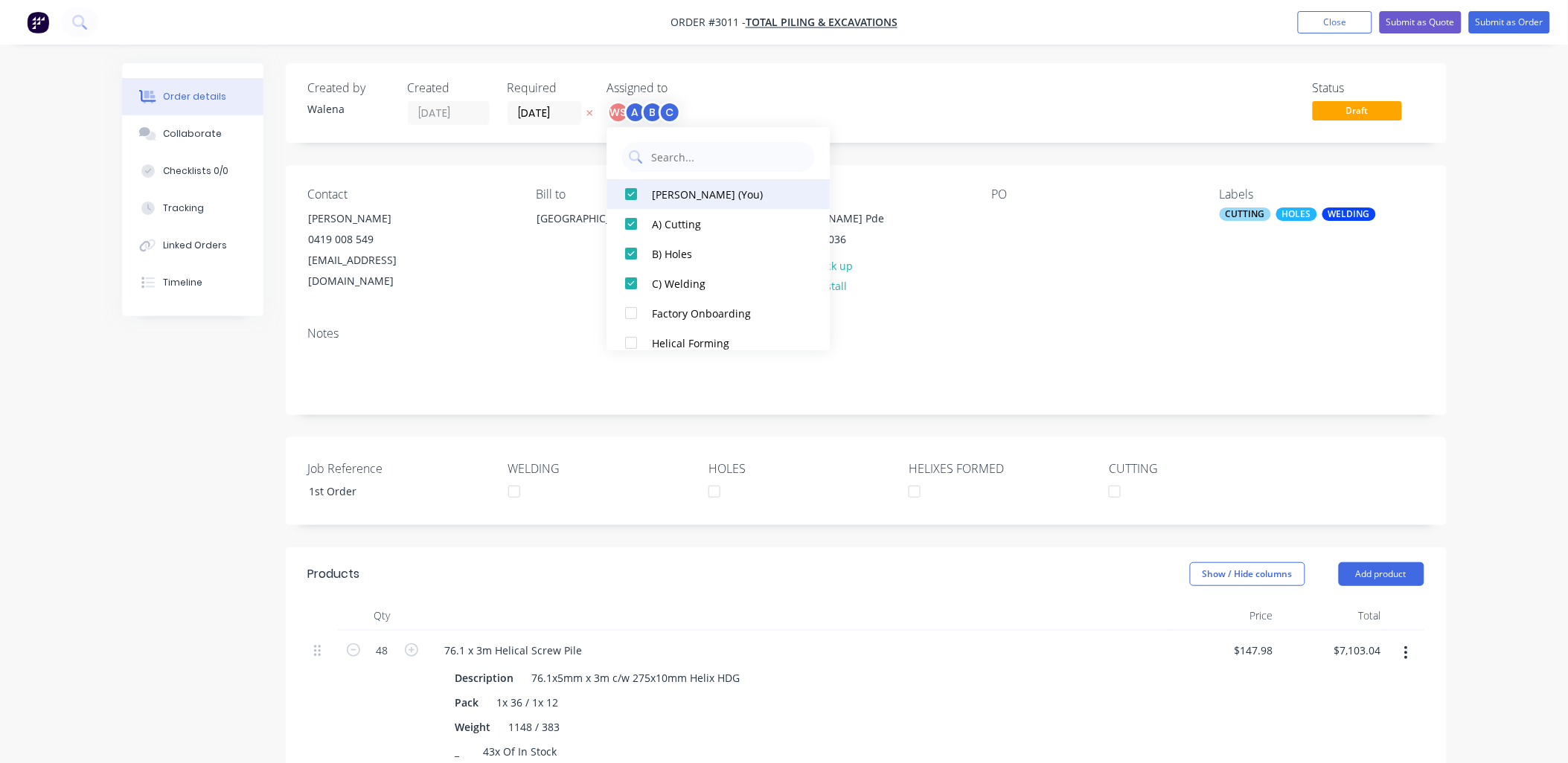
click at [633, 188] on div at bounding box center [631, 194] width 29 height 29
click at [988, 109] on div "Status Draft" at bounding box center [1090, 103] width 668 height 44
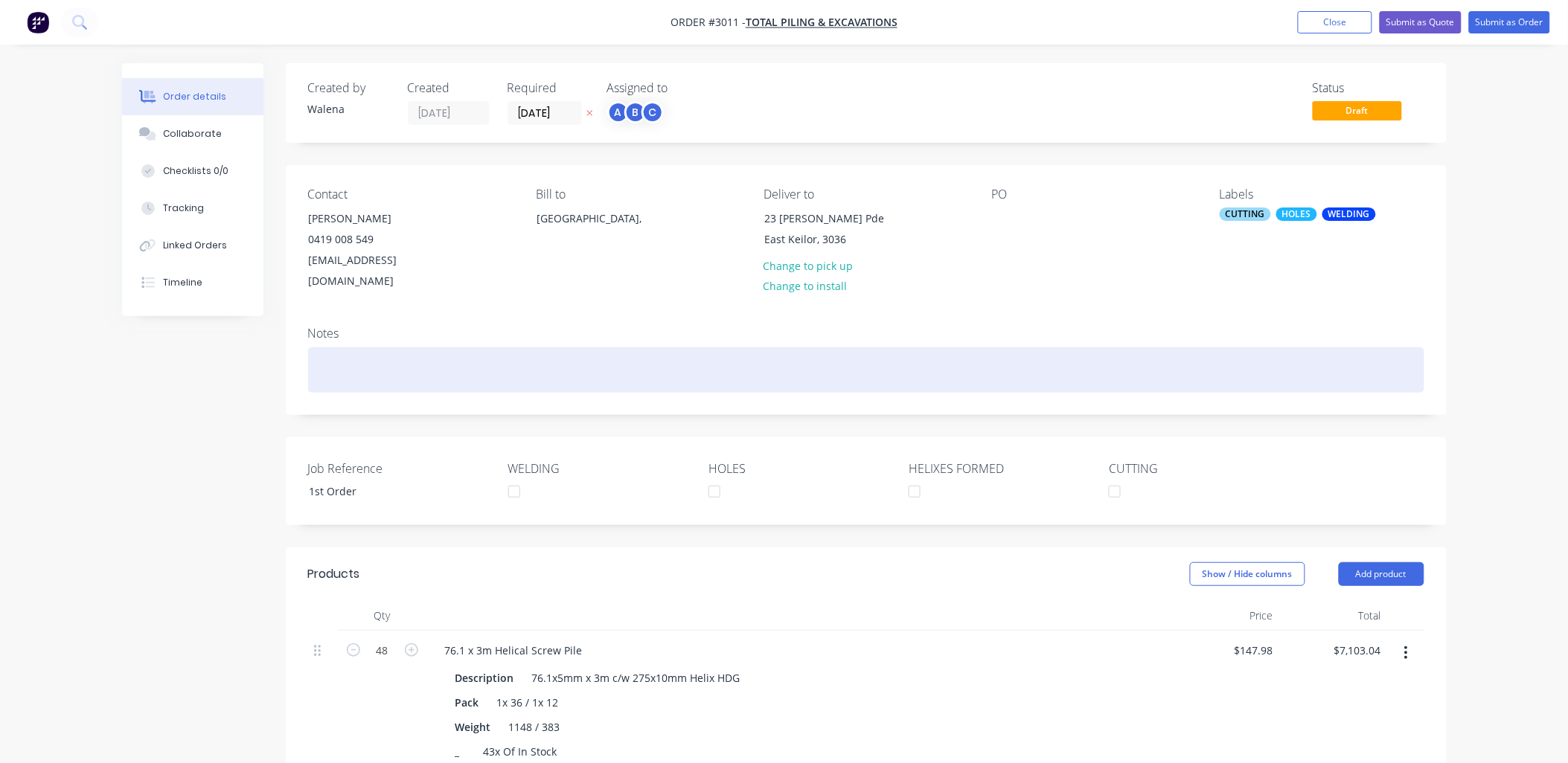
click at [352, 347] on div at bounding box center [865, 369] width 1116 height 45
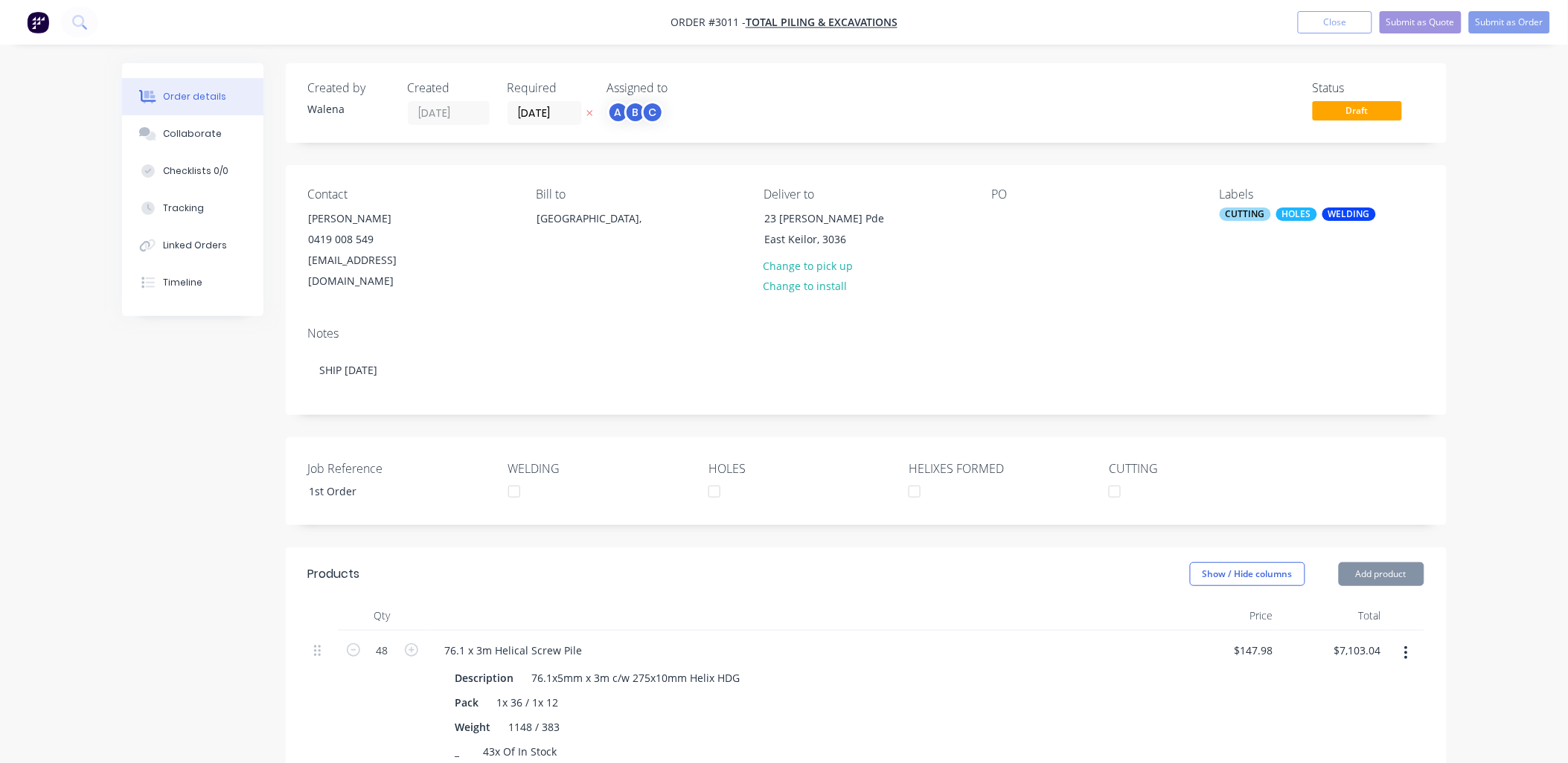
click at [262, 436] on div "Created by [PERSON_NAME] Created [DATE] Required [DATE] Assigned to A B C Statu…" at bounding box center [784, 615] width 1325 height 1104
click at [1501, 20] on button "Submit as Order" at bounding box center [1509, 22] width 81 height 22
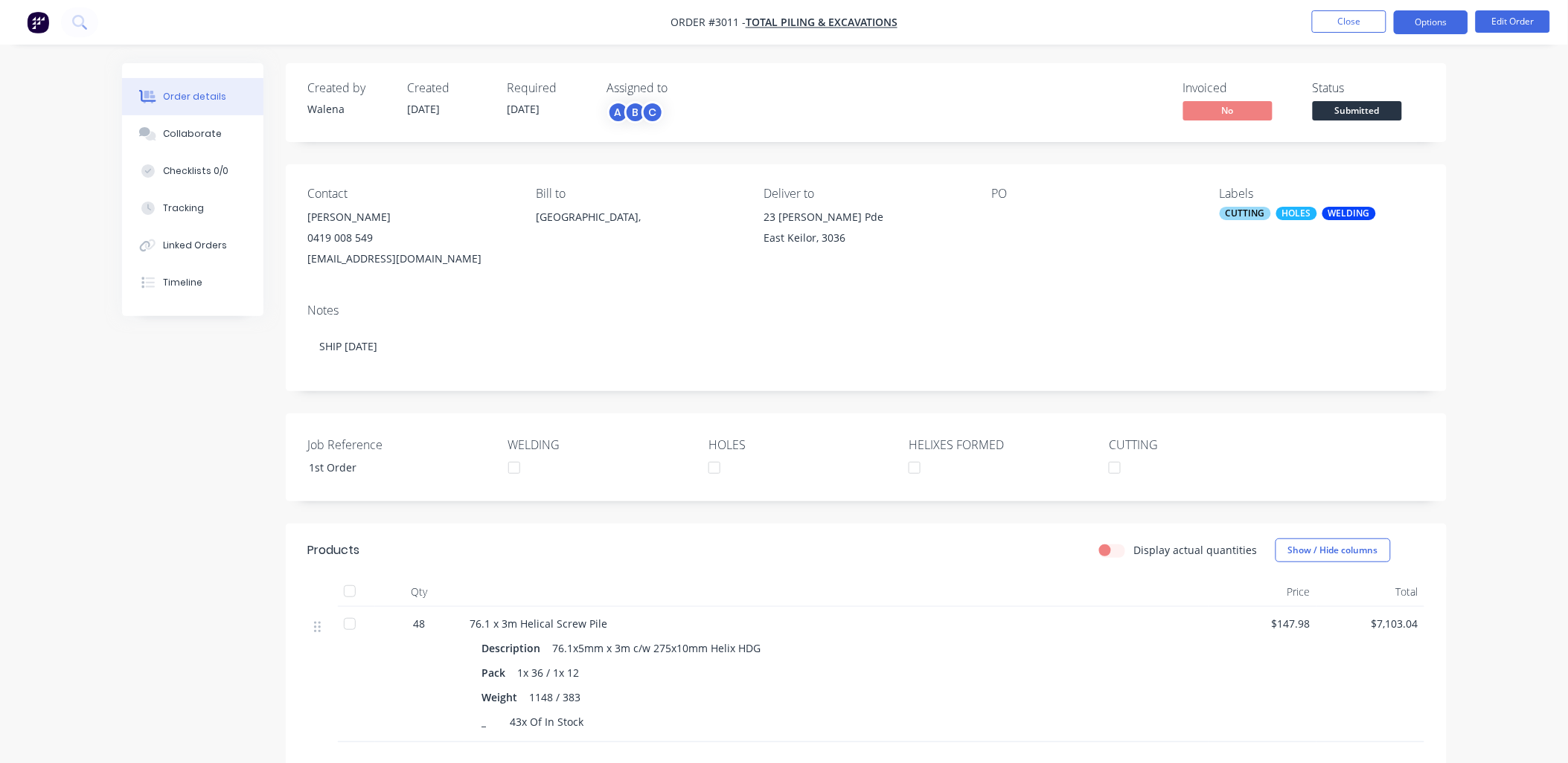
click at [1447, 18] on button "Options" at bounding box center [1430, 22] width 75 height 24
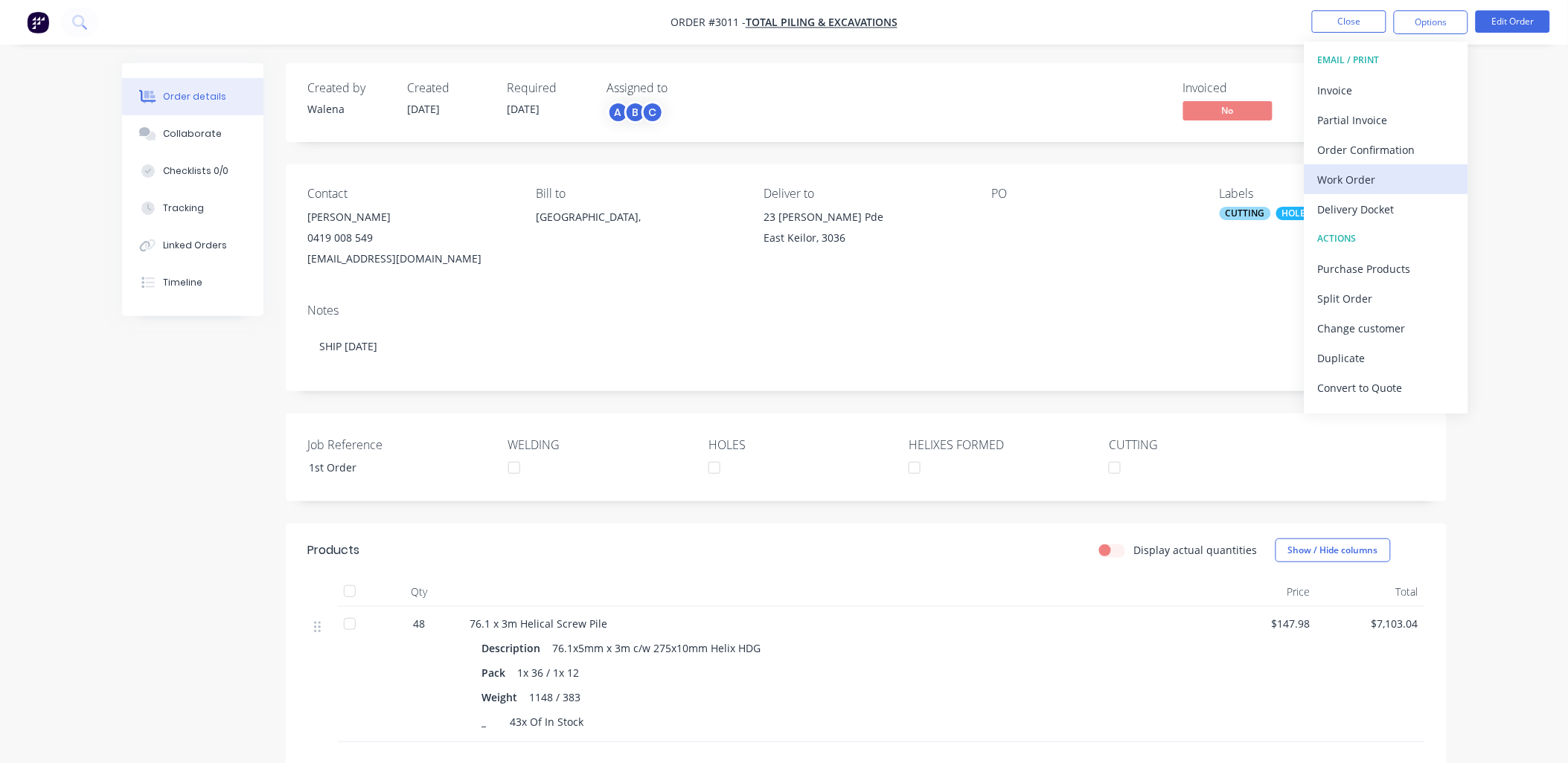
click at [1397, 169] on div "Work Order" at bounding box center [1386, 179] width 137 height 21
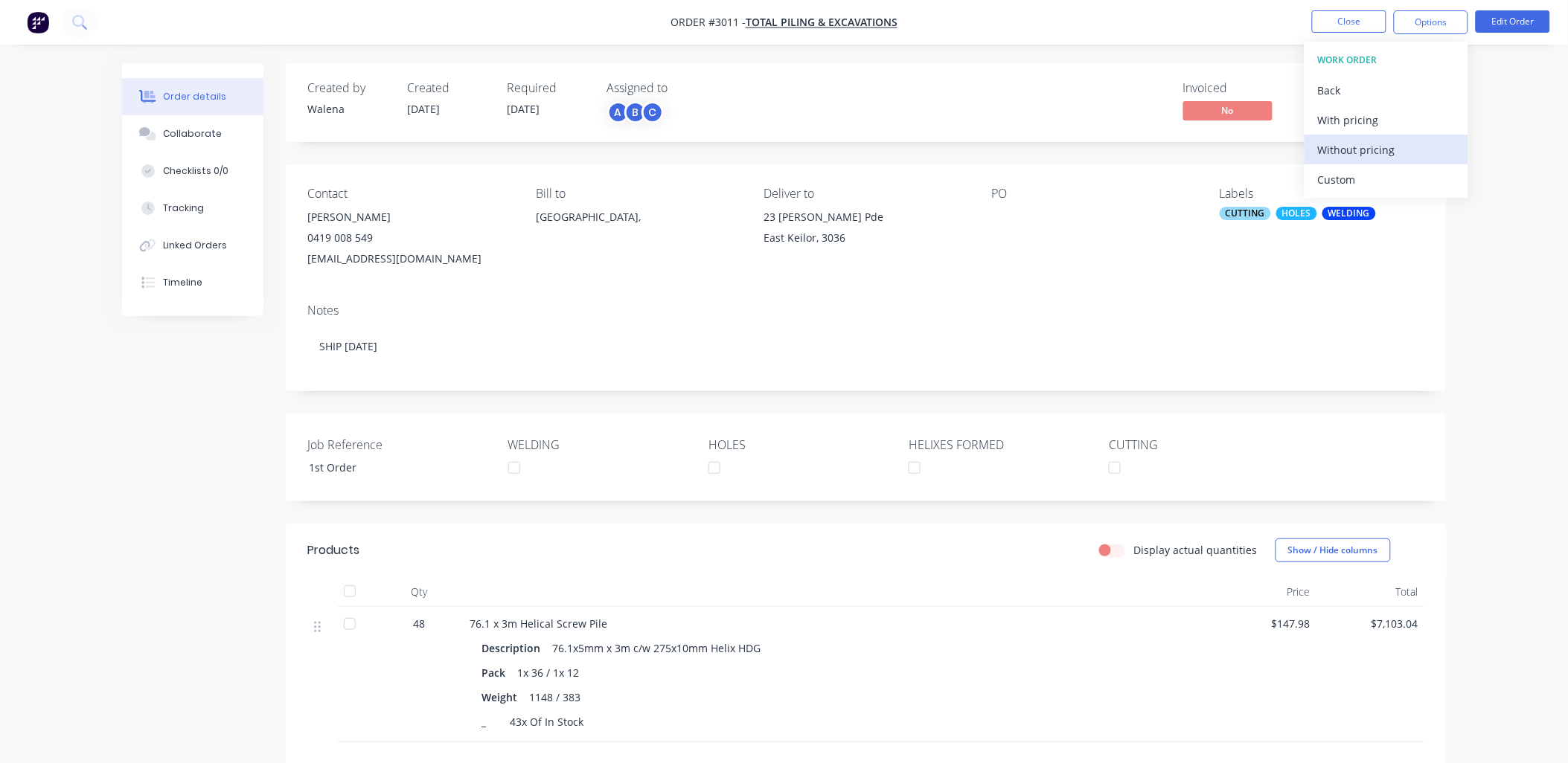
click at [1390, 150] on div "Without pricing" at bounding box center [1386, 150] width 137 height 21
click at [110, 671] on div "Order details Collaborate Checklists 0/0 Tracking Linked Orders Timeline Order …" at bounding box center [784, 487] width 1568 height 975
